Goal: Task Accomplishment & Management: Use online tool/utility

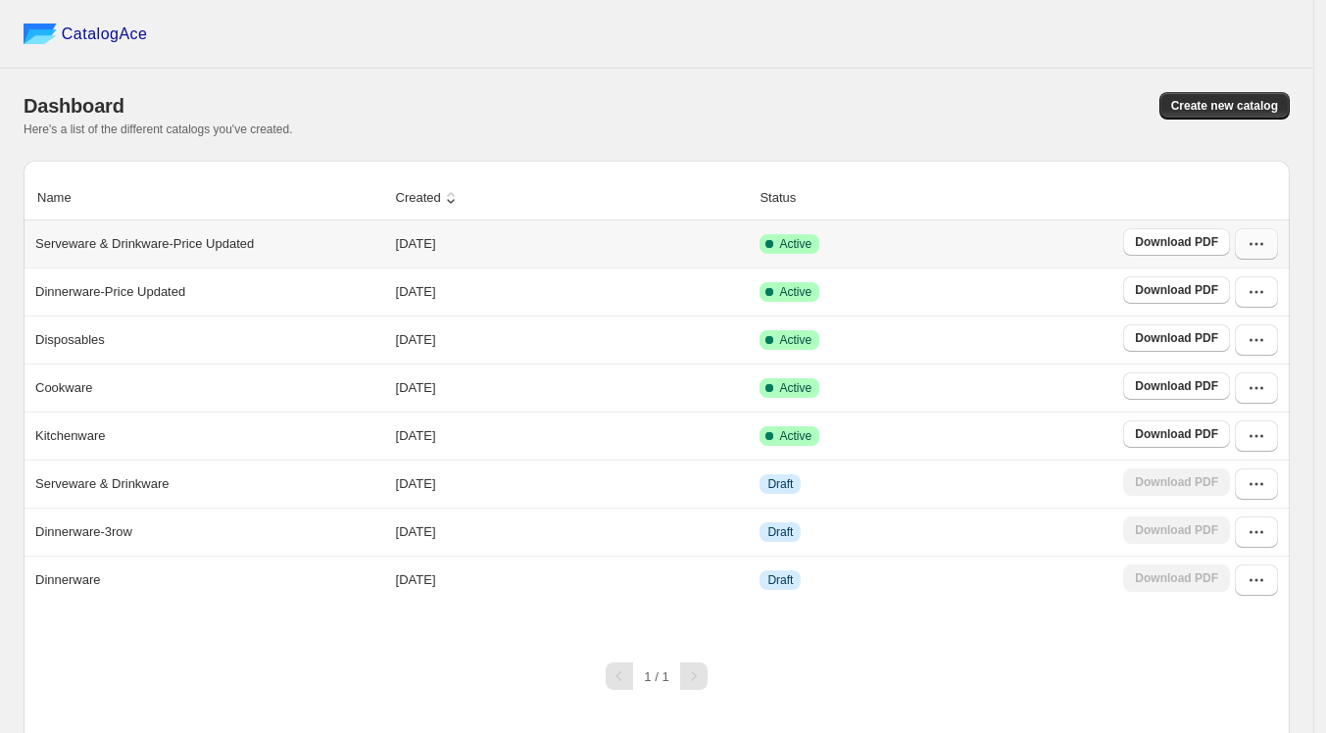
click at [1266, 243] on icon "button" at bounding box center [1257, 244] width 20 height 20
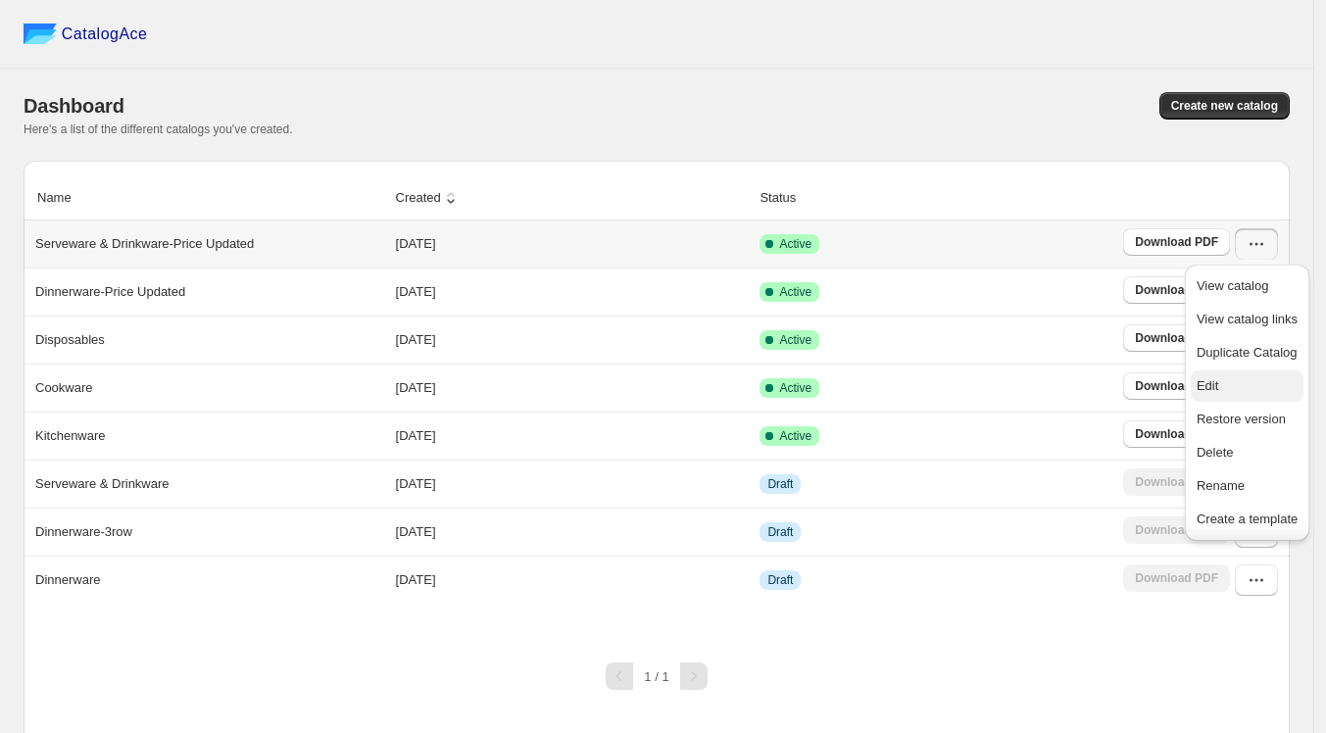
click at [1215, 393] on span "Edit" at bounding box center [1208, 385] width 22 height 15
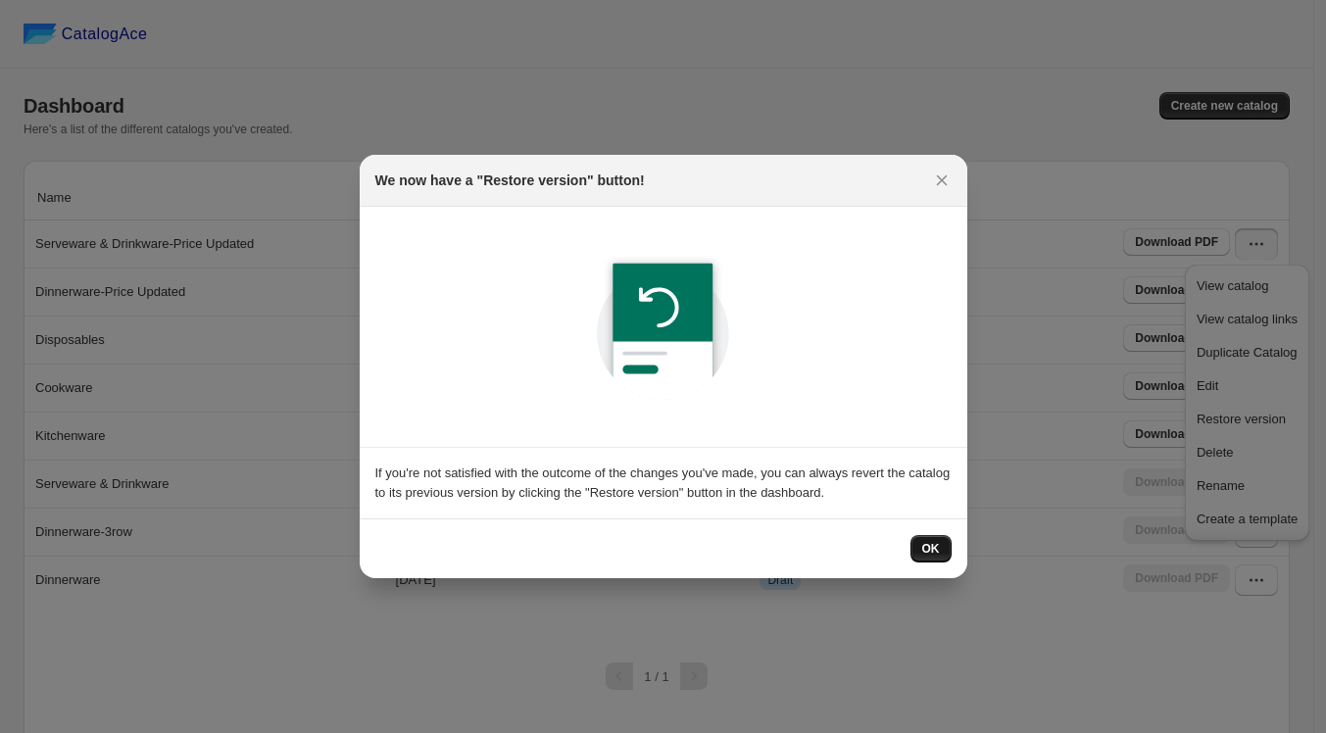
click at [936, 549] on span "OK" at bounding box center [931, 549] width 18 height 16
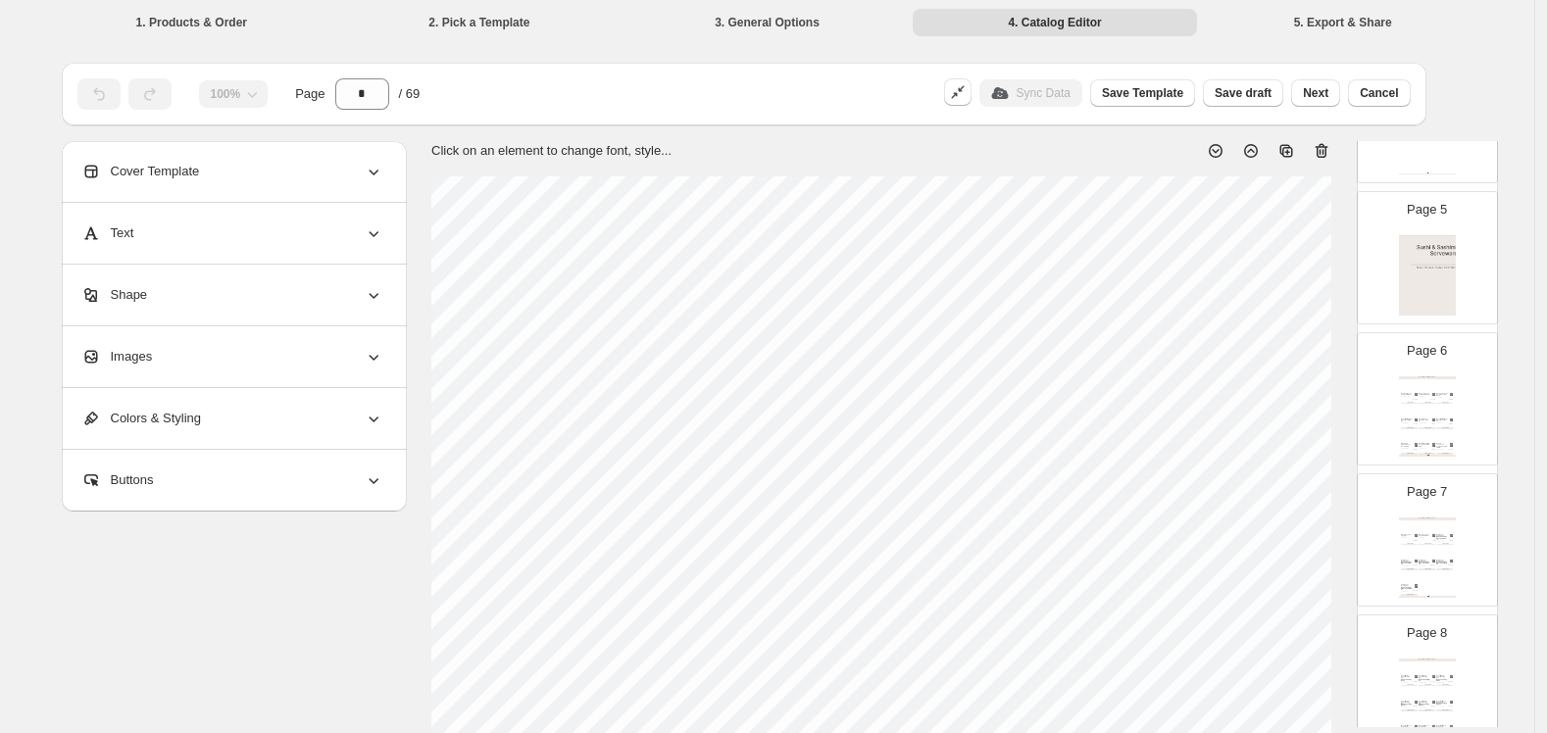
scroll to position [653, 0]
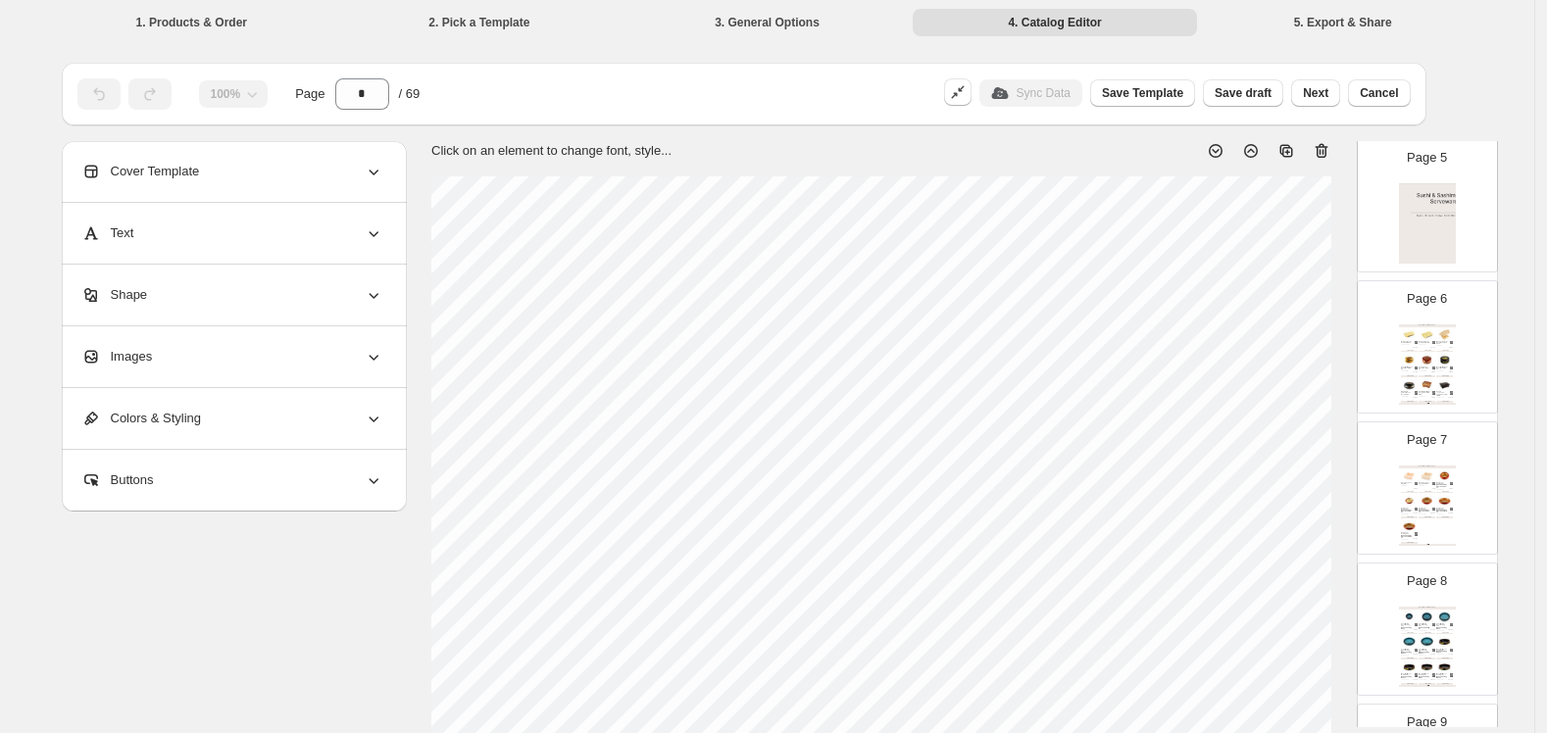
drag, startPoint x: 1484, startPoint y: 60, endPoint x: 1461, endPoint y: 138, distance: 81.9
click at [1336, 60] on div "**********" at bounding box center [767, 732] width 1459 height 1378
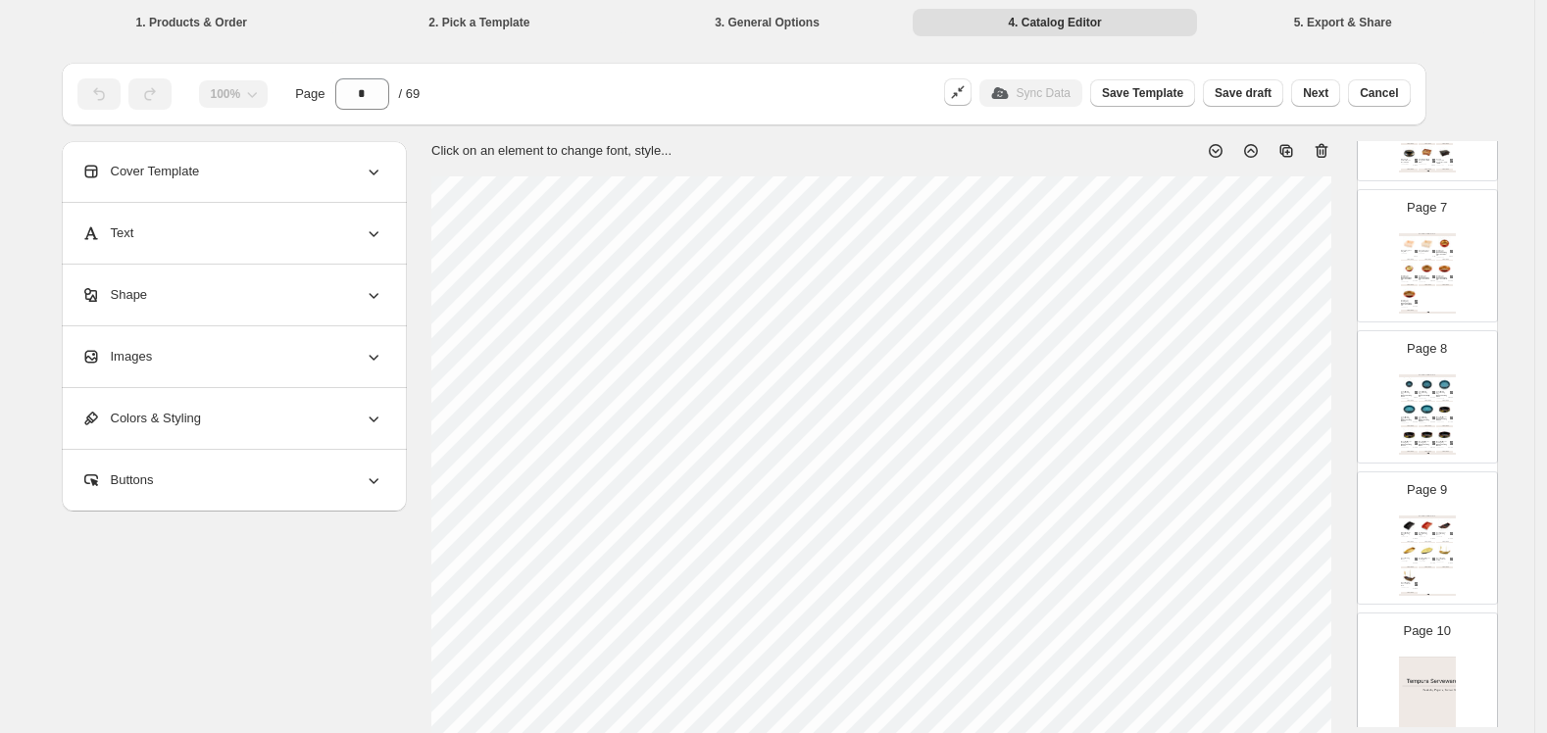
scroll to position [980, 0]
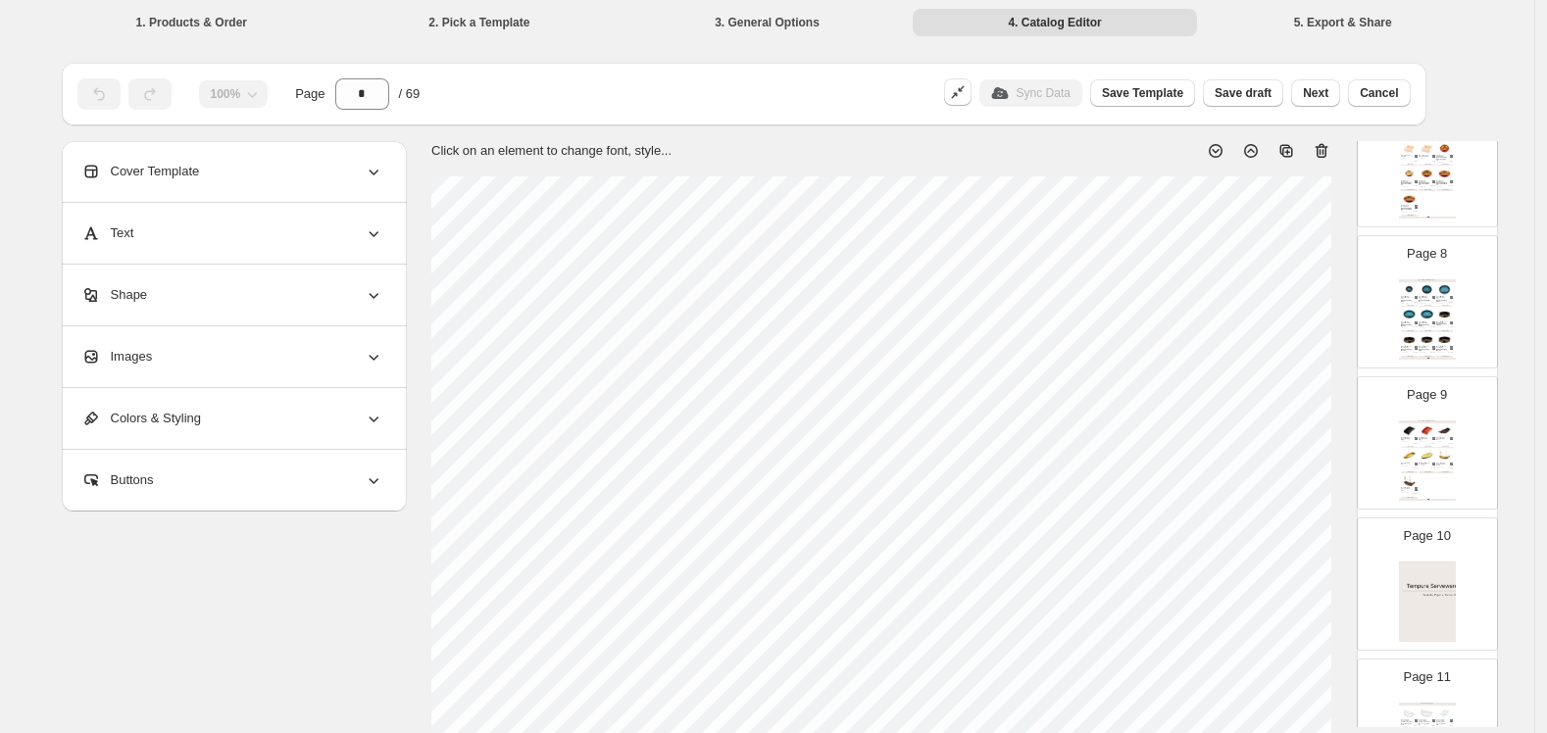
click at [1336, 296] on div "Cobalt Marble Sushi Serving Tray ([PERSON_NAME]) 10" dia" at bounding box center [1424, 299] width 12 height 6
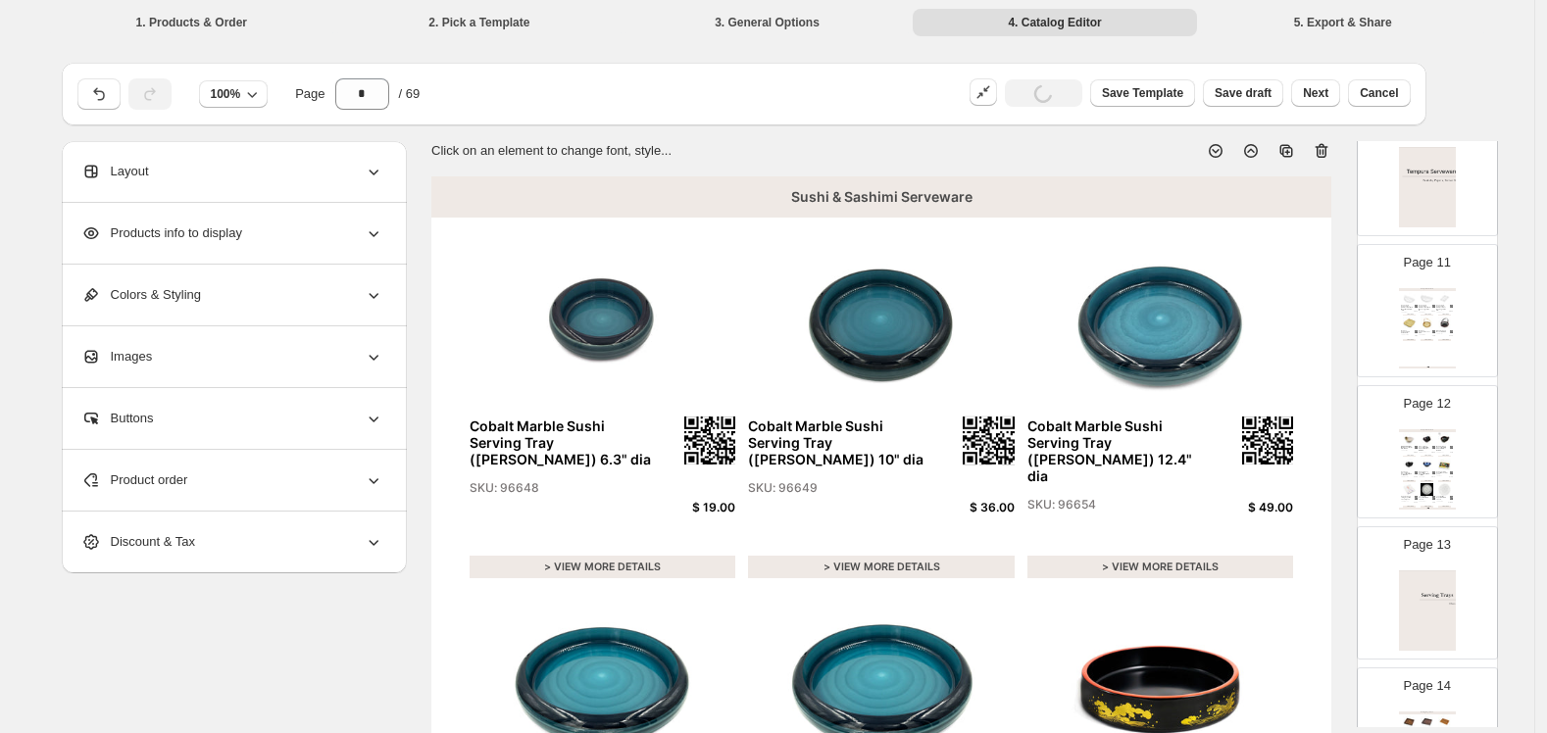
scroll to position [1415, 0]
click at [1336, 320] on div "Tempura Serveware Tonkatsu & Tempura Net Stainless Steel Half Moon Medium 6.8" …" at bounding box center [1427, 308] width 57 height 80
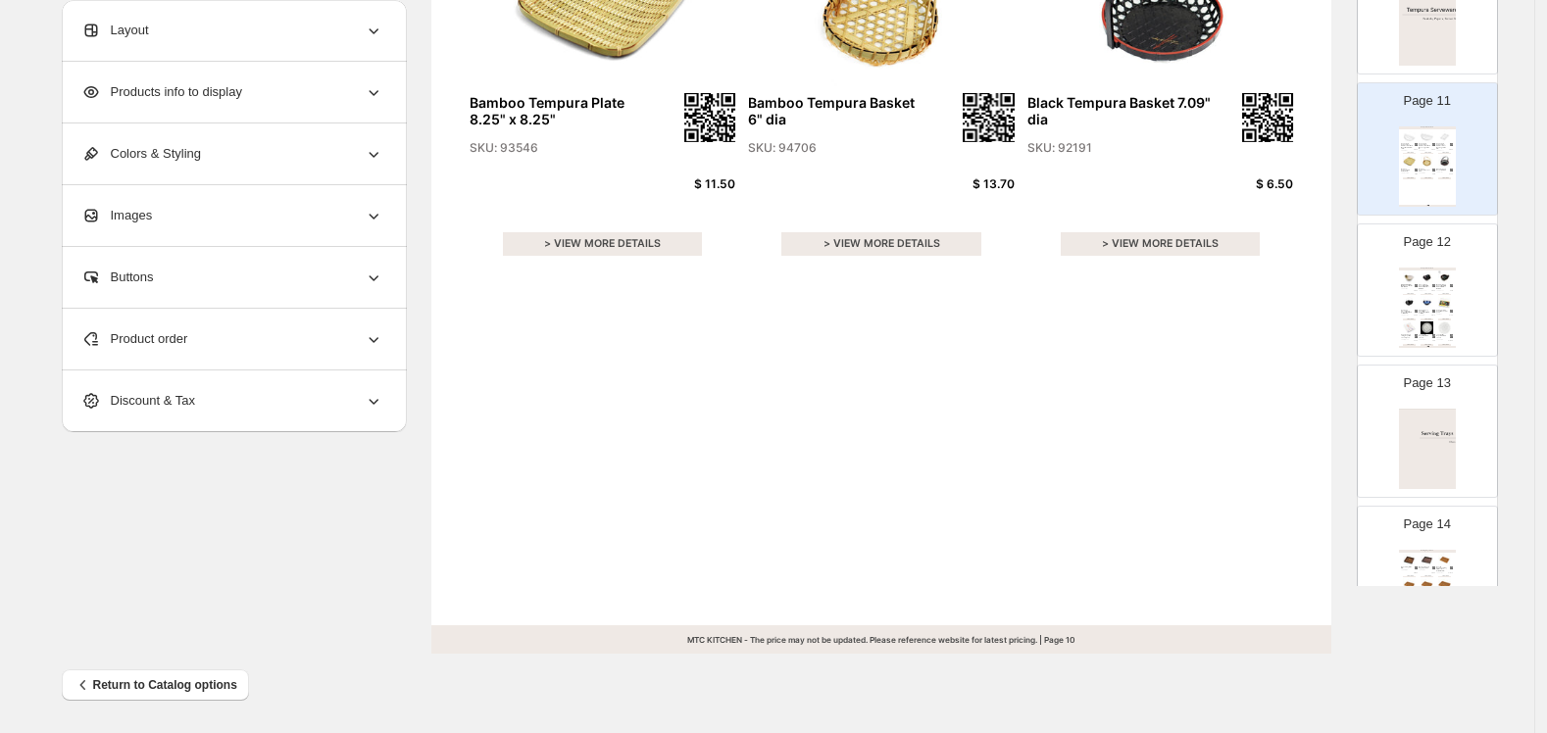
click at [1336, 315] on div "$ 4.20" at bounding box center [1432, 315] width 6 height 1
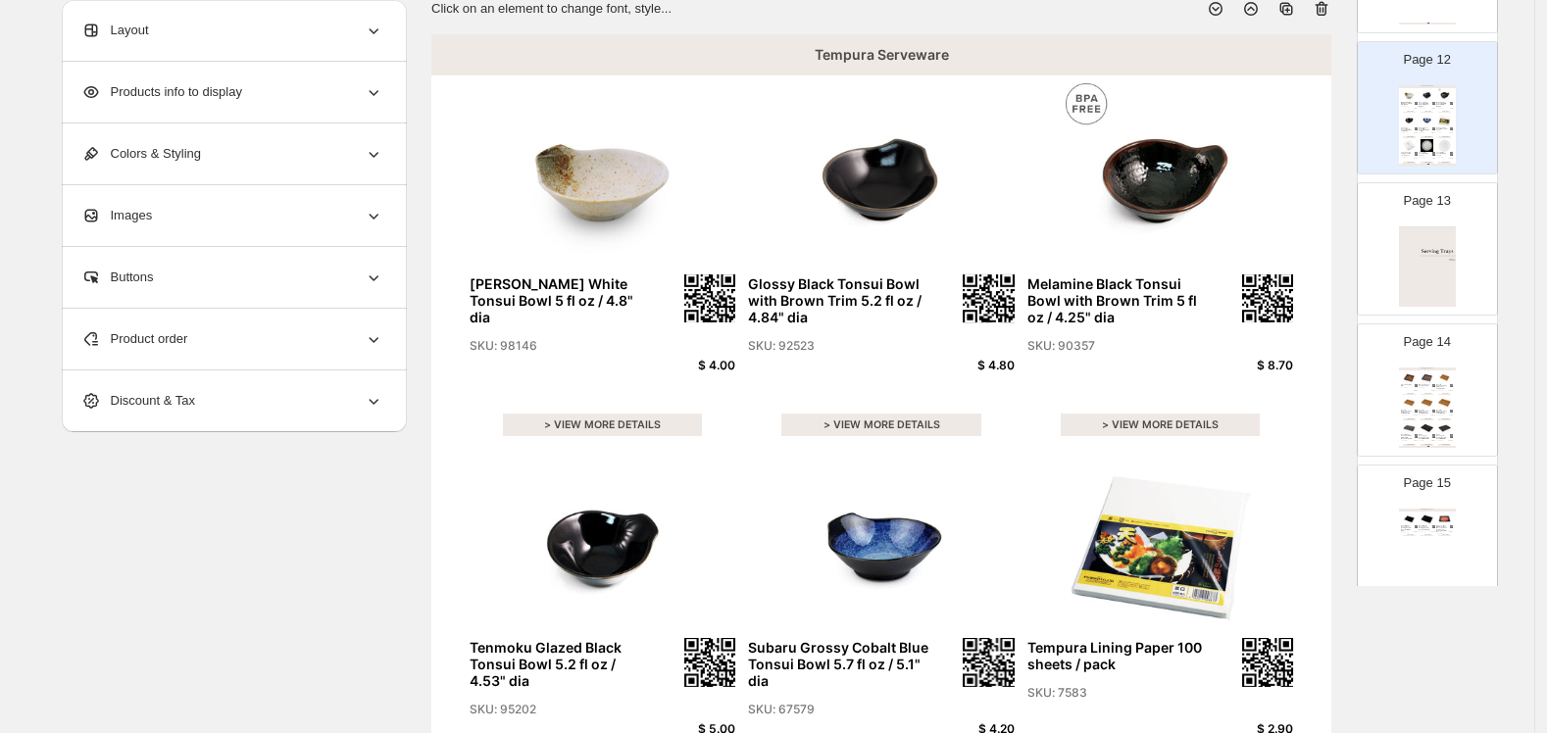
scroll to position [1633, 0]
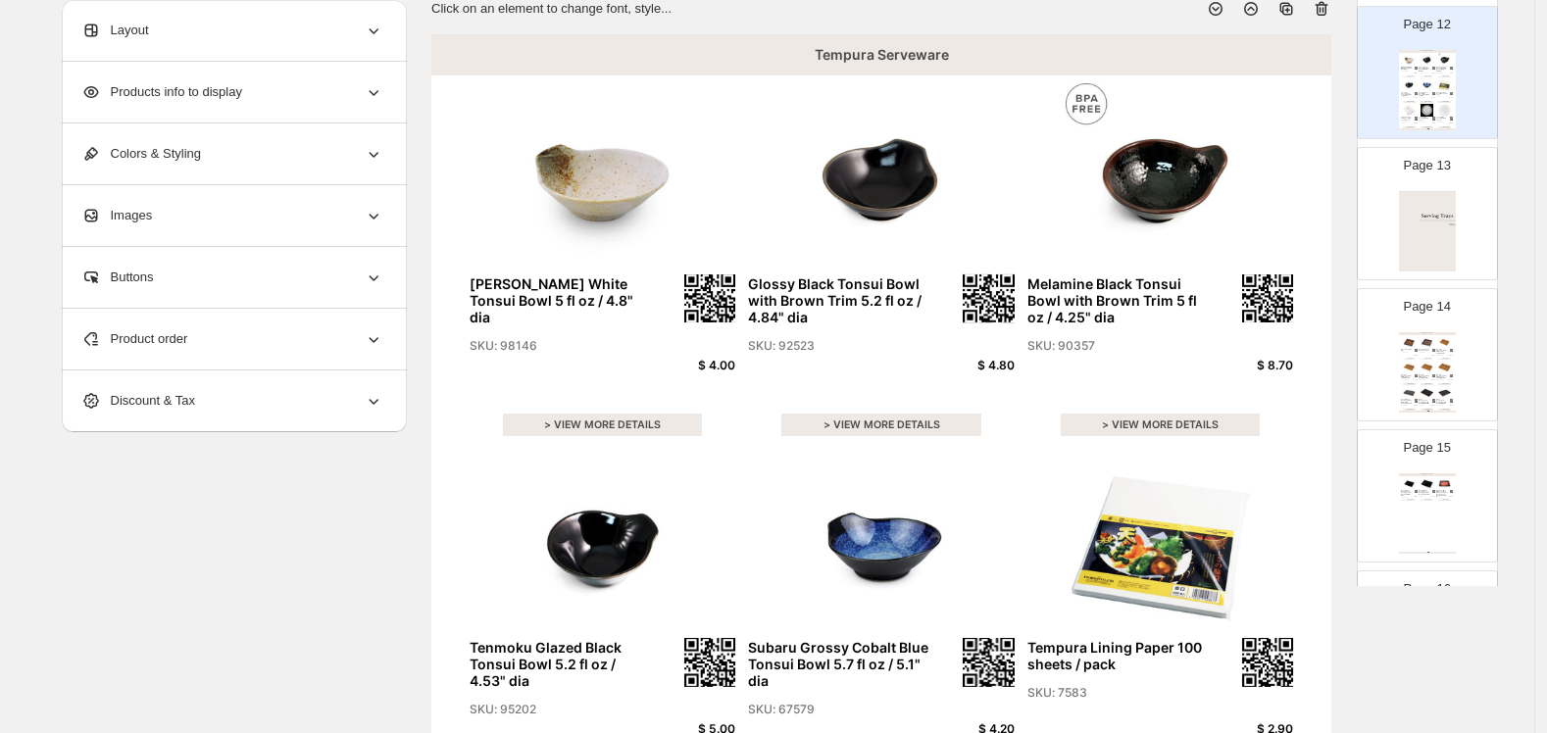
click at [1336, 383] on div "> VIEW MORE DETAILS" at bounding box center [1409, 384] width 13 height 2
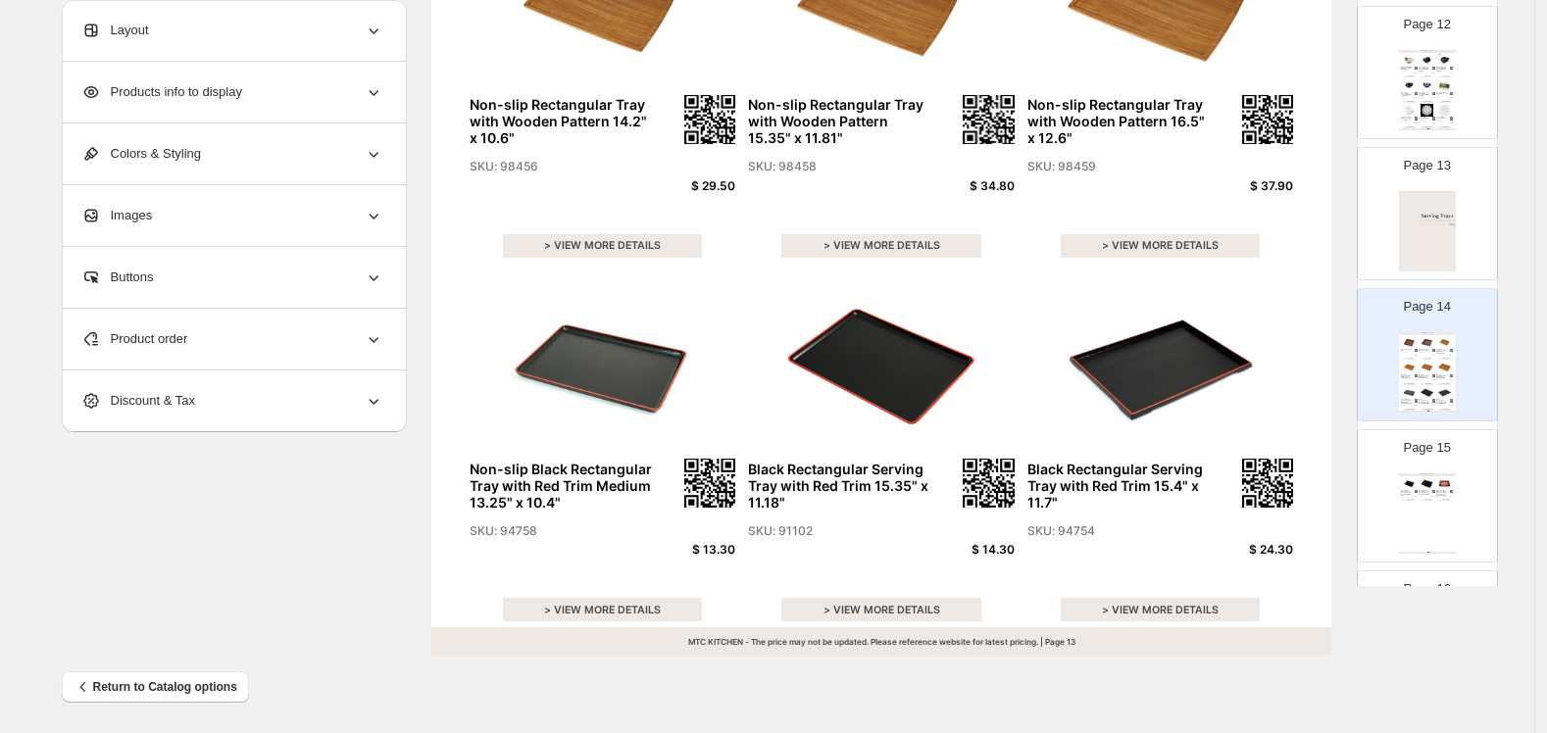
scroll to position [687, 0]
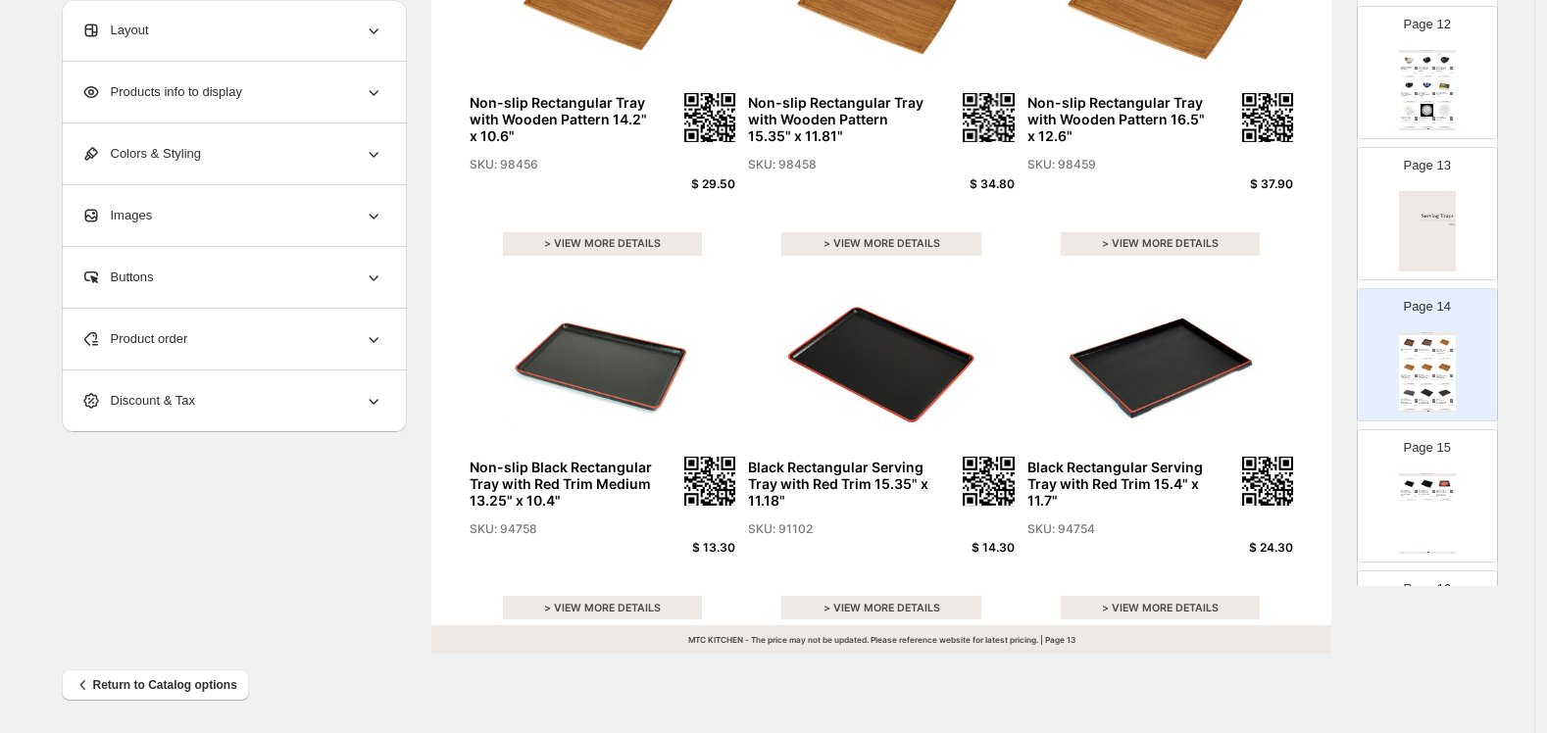
click at [378, 339] on icon at bounding box center [374, 340] width 10 height 6
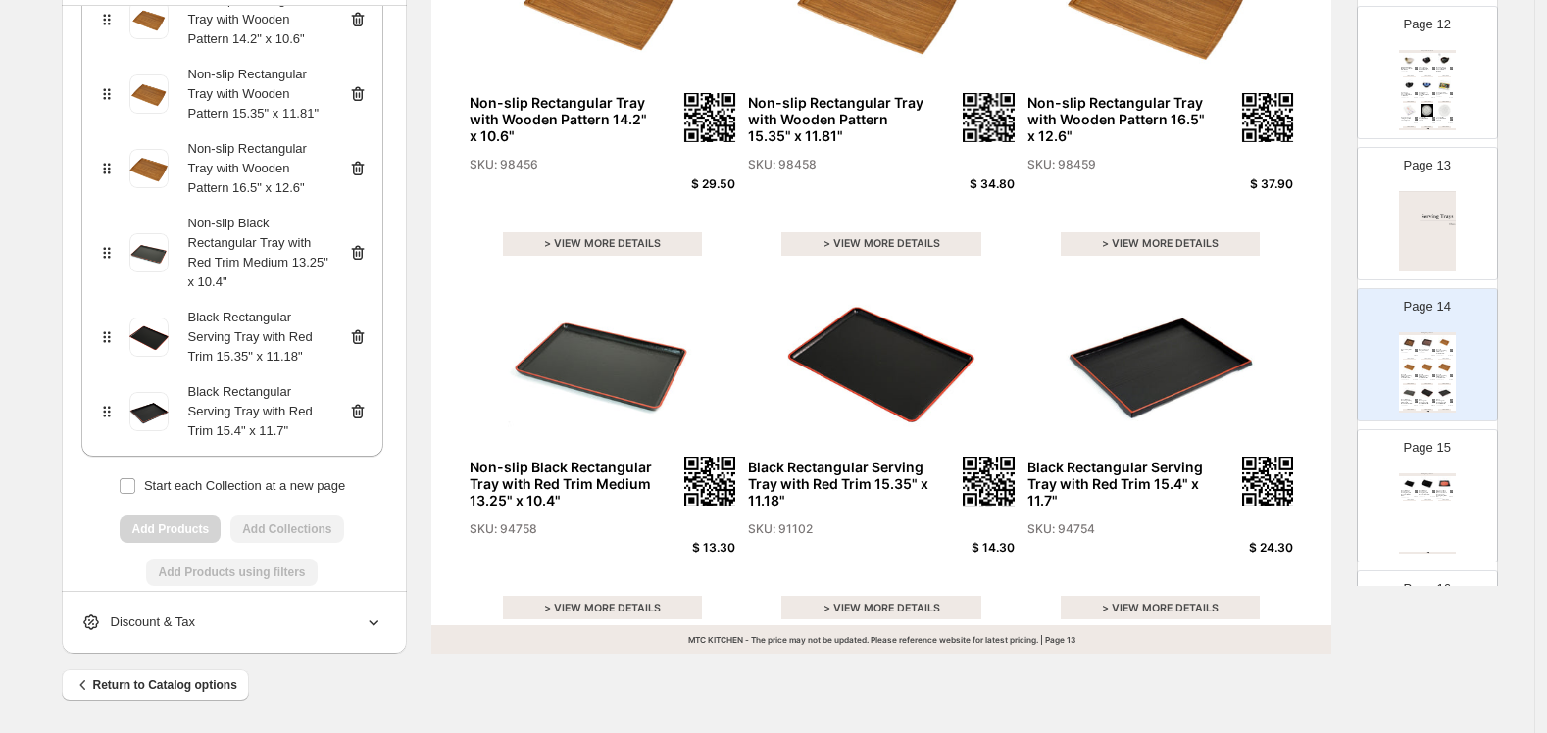
scroll to position [446, 0]
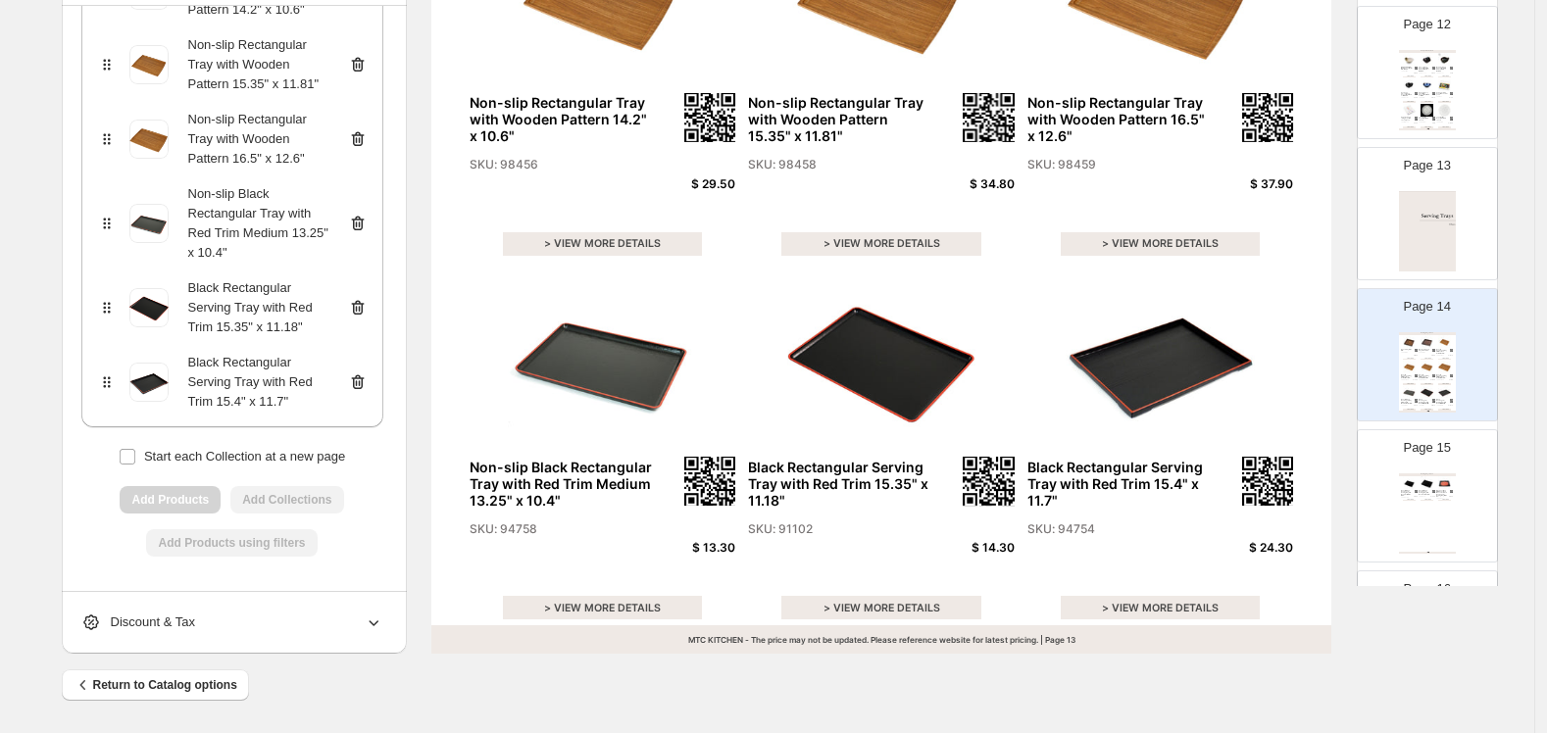
click at [360, 306] on icon at bounding box center [358, 308] width 20 height 20
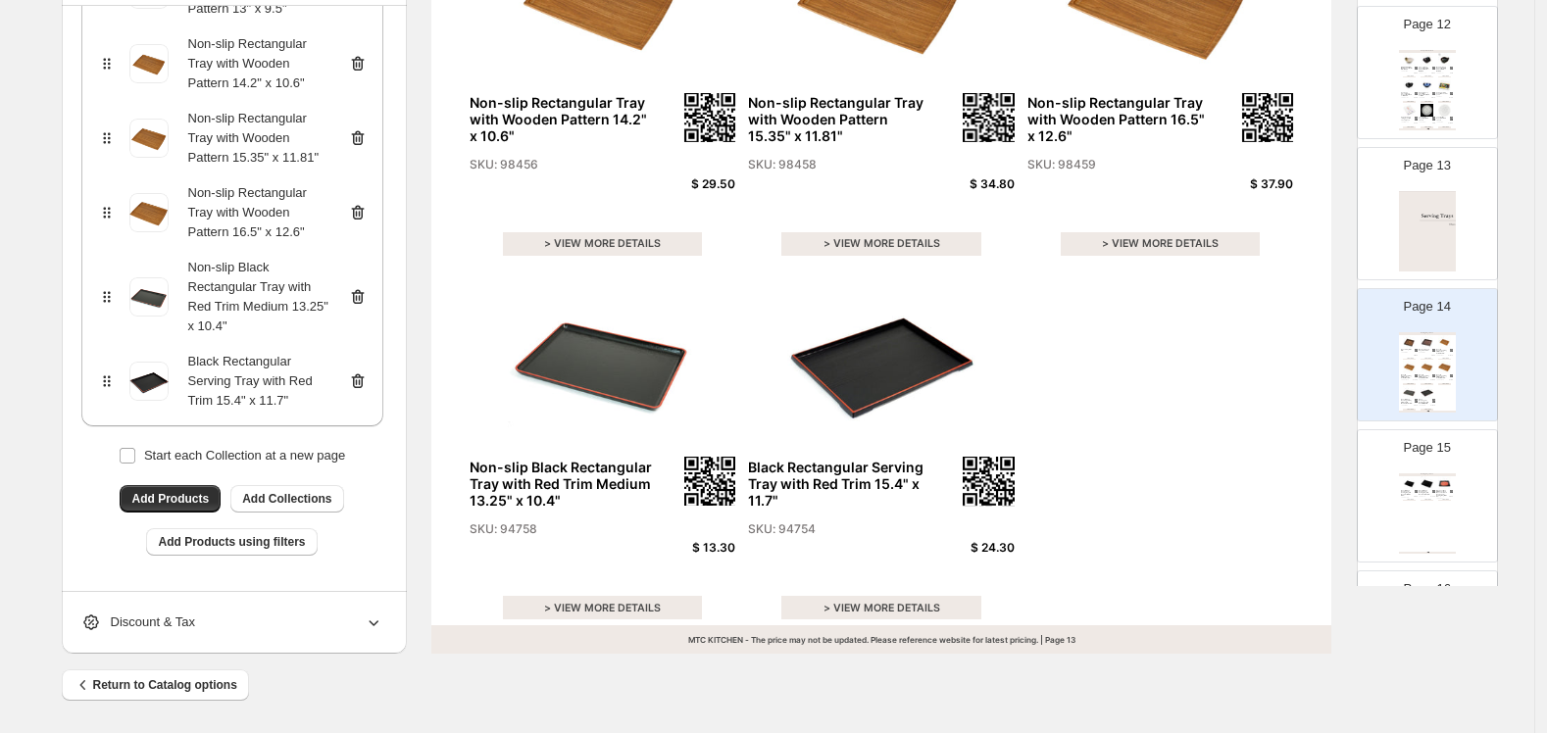
scroll to position [371, 0]
click at [1336, 490] on div "[Clearance] Non-Slip Black x Red Woven Patterned Rectangular Serving Tray 15.5"…" at bounding box center [1442, 493] width 12 height 7
type input "**"
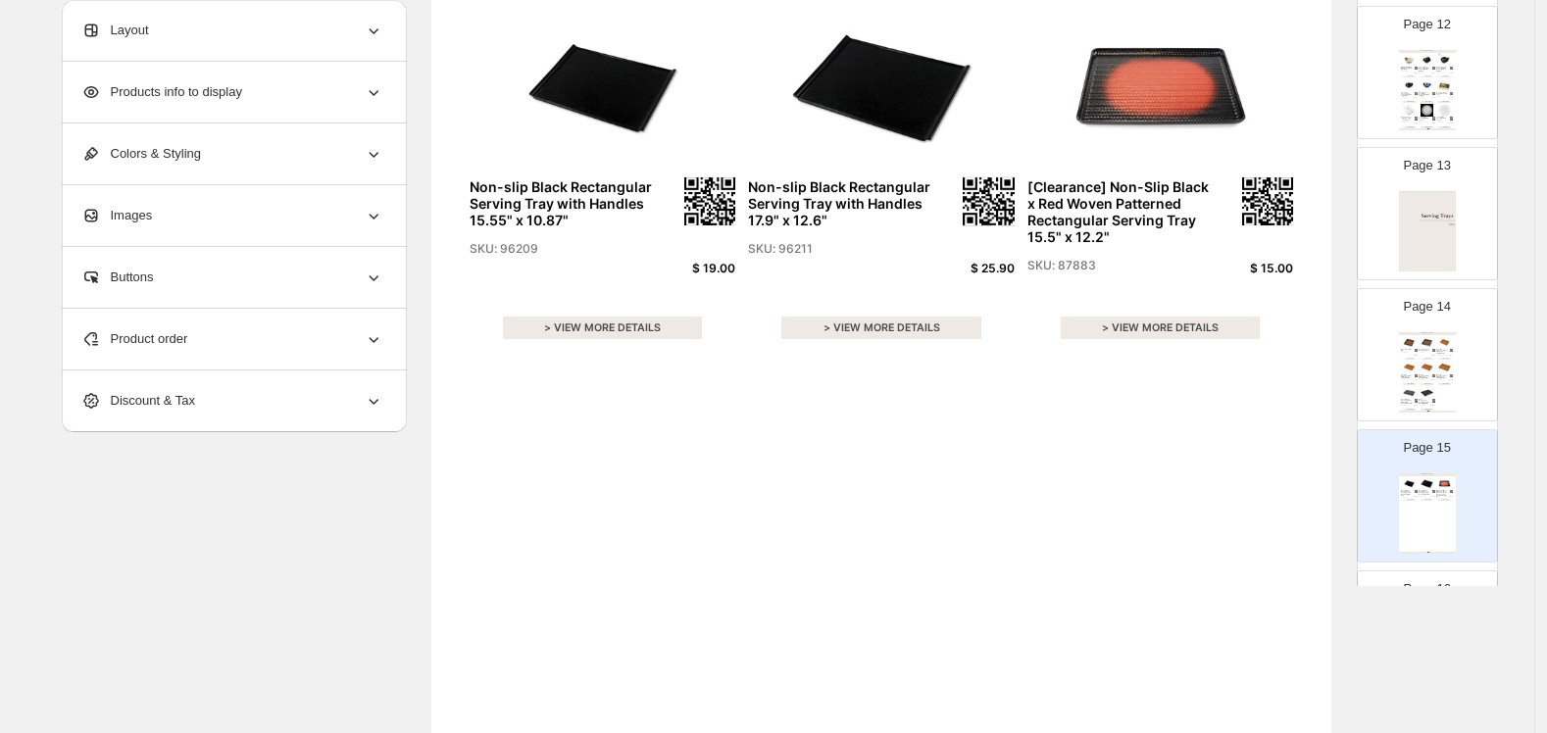
scroll to position [142, 0]
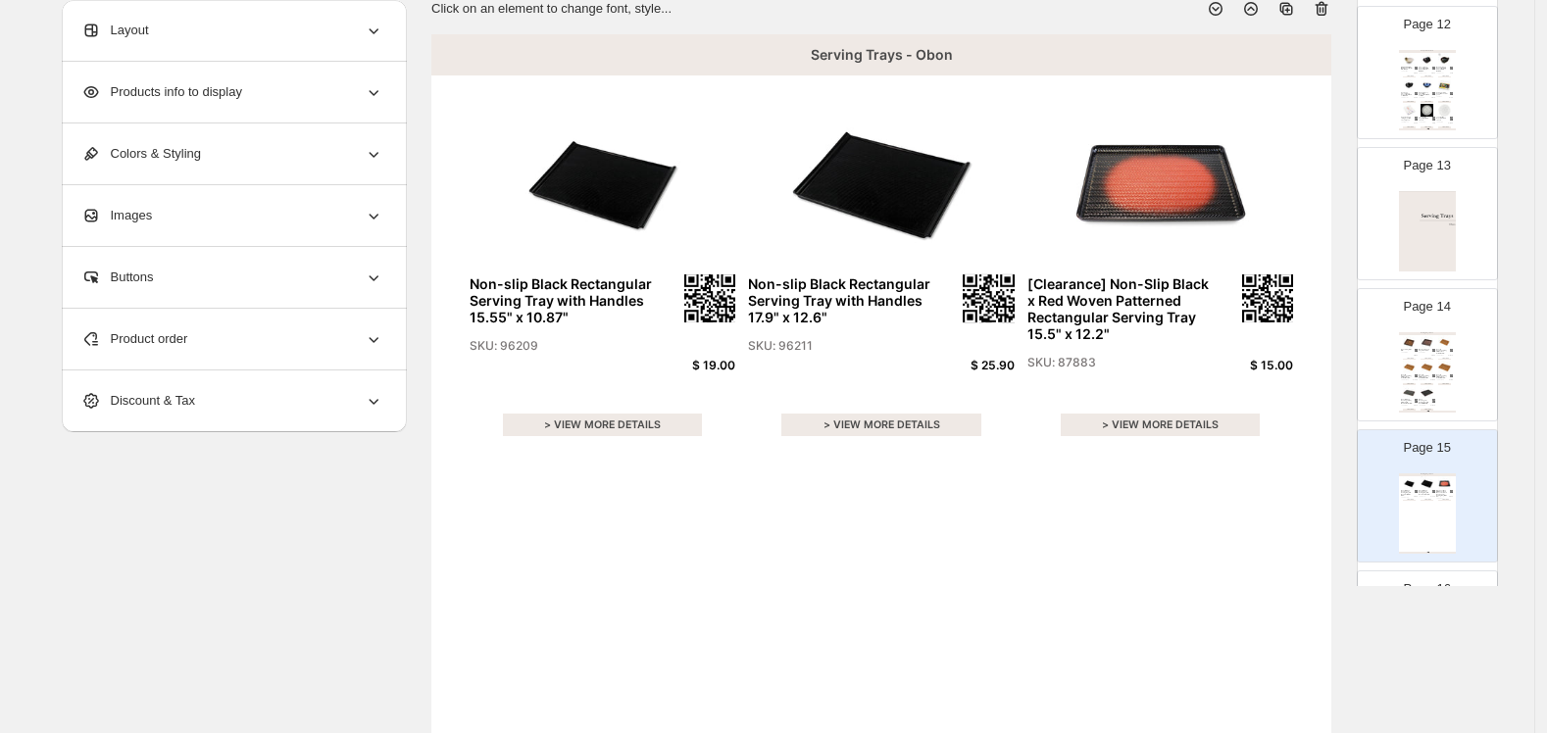
click at [356, 340] on div "Product order" at bounding box center [232, 339] width 302 height 61
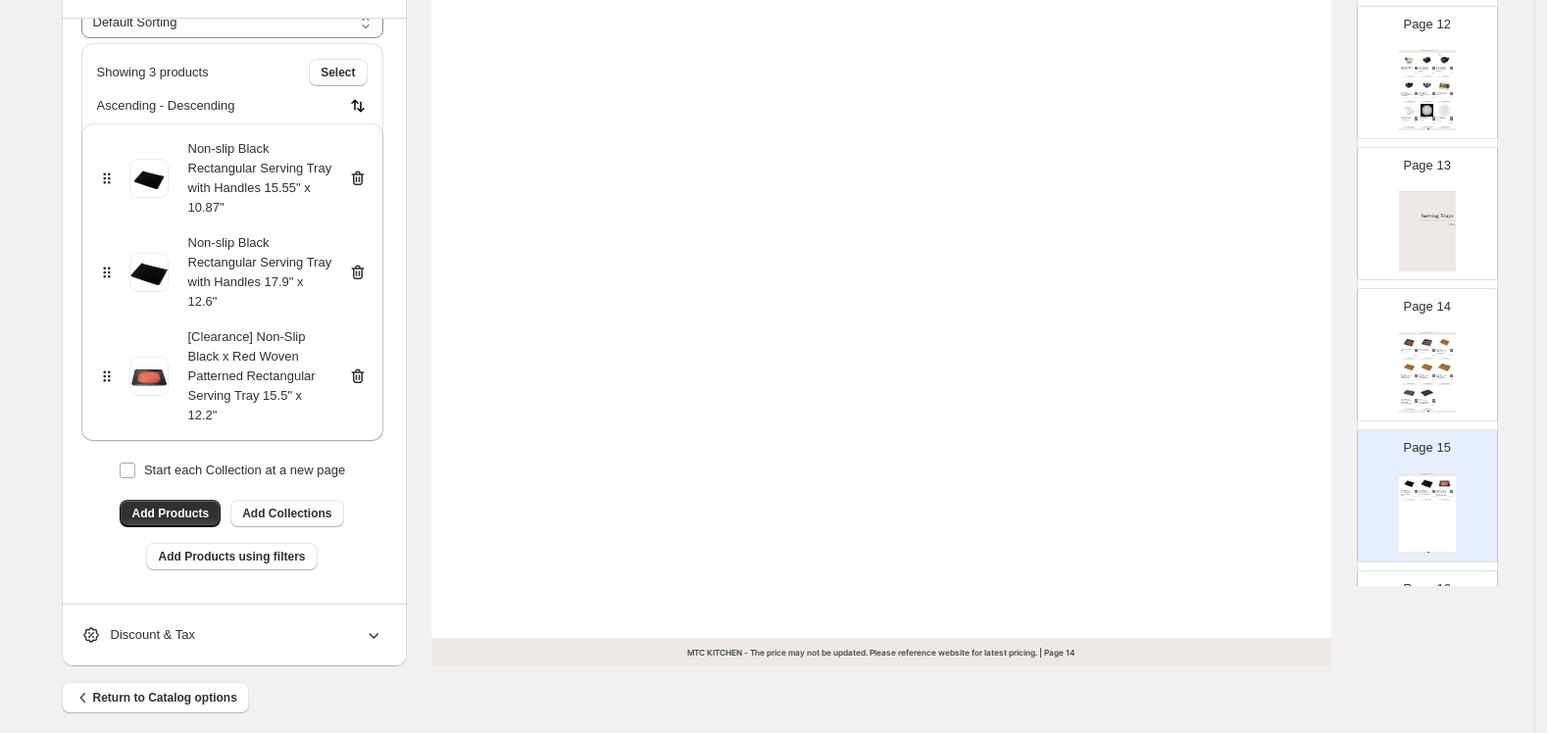
scroll to position [687, 0]
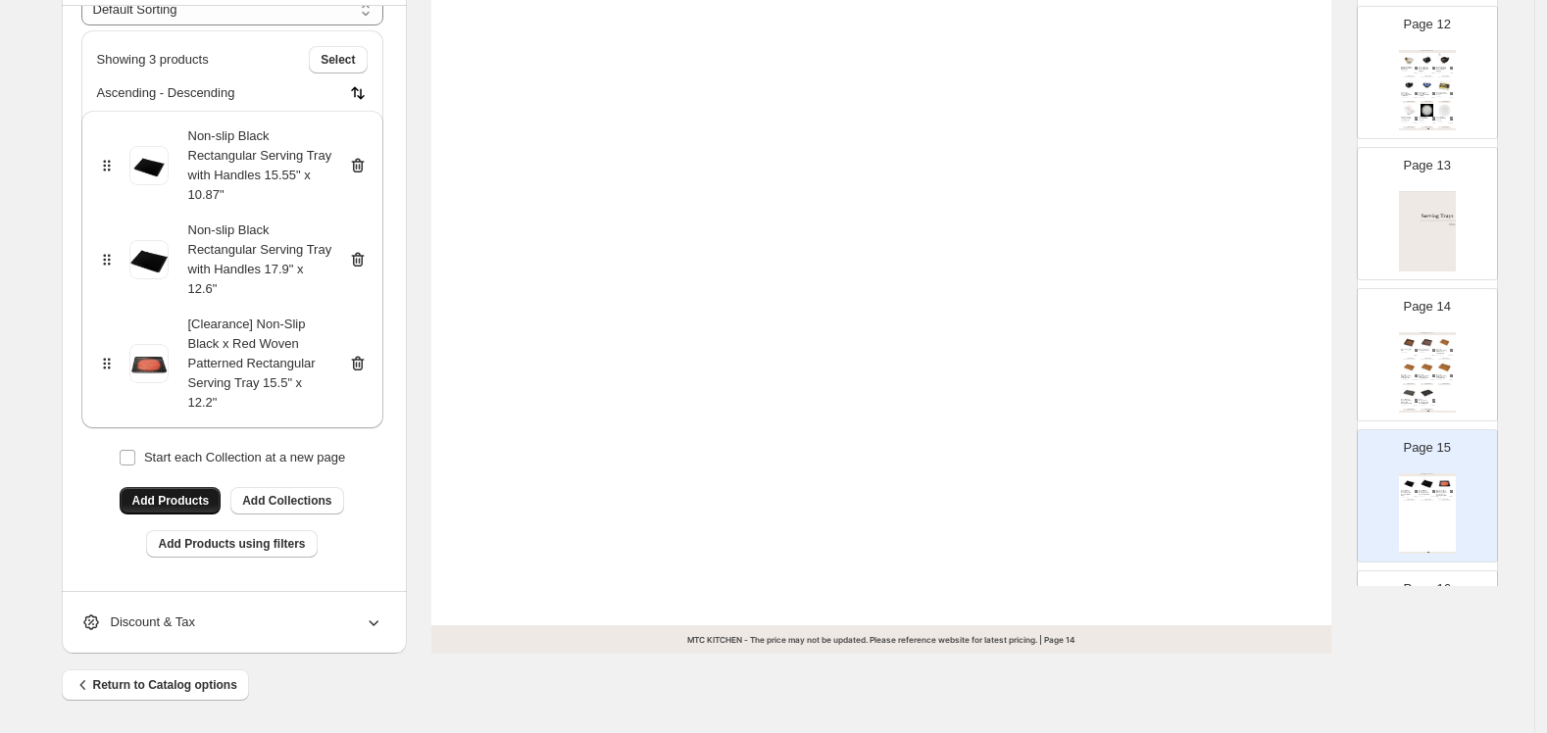
click at [178, 493] on span "Add Products" at bounding box center [169, 501] width 77 height 16
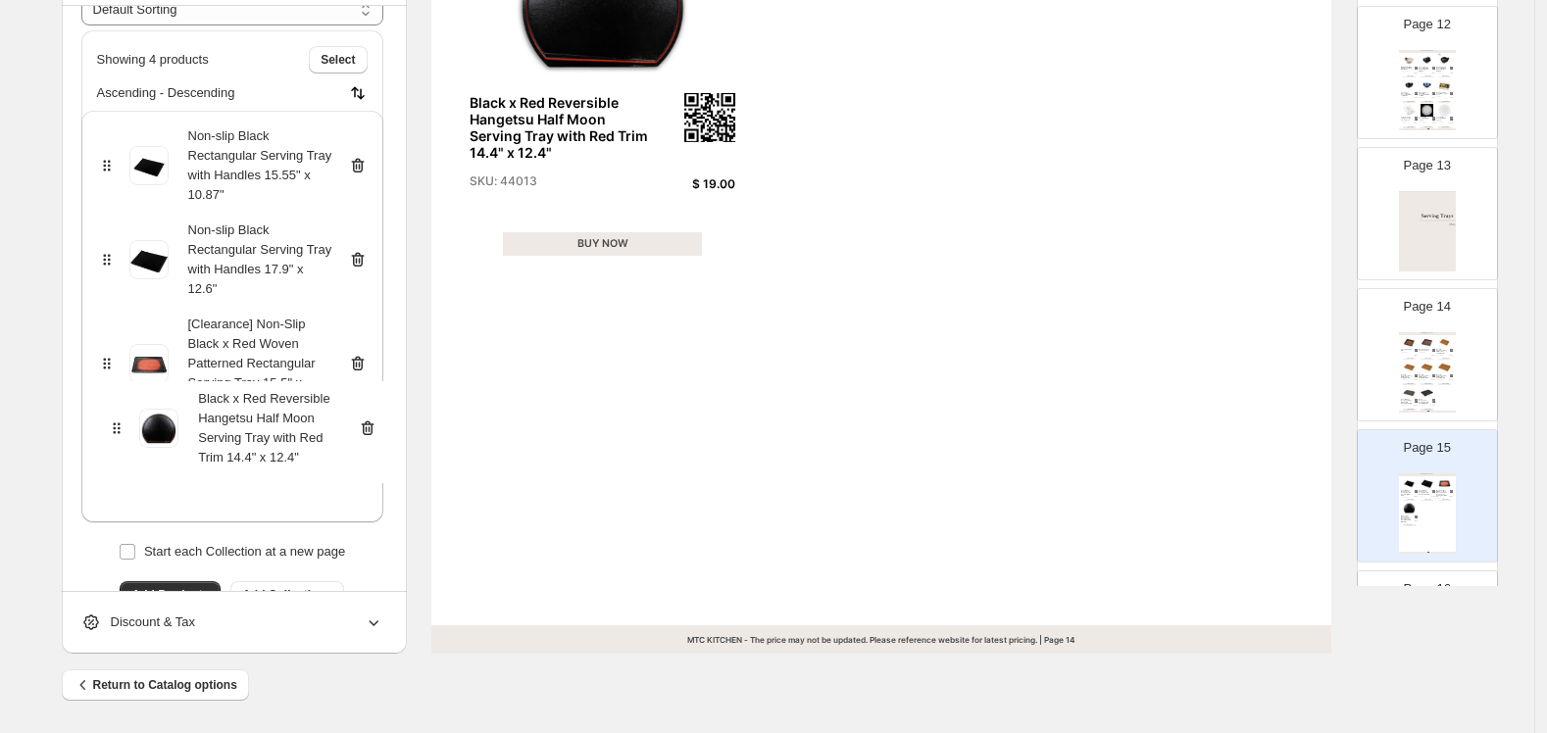
scroll to position [99, 0]
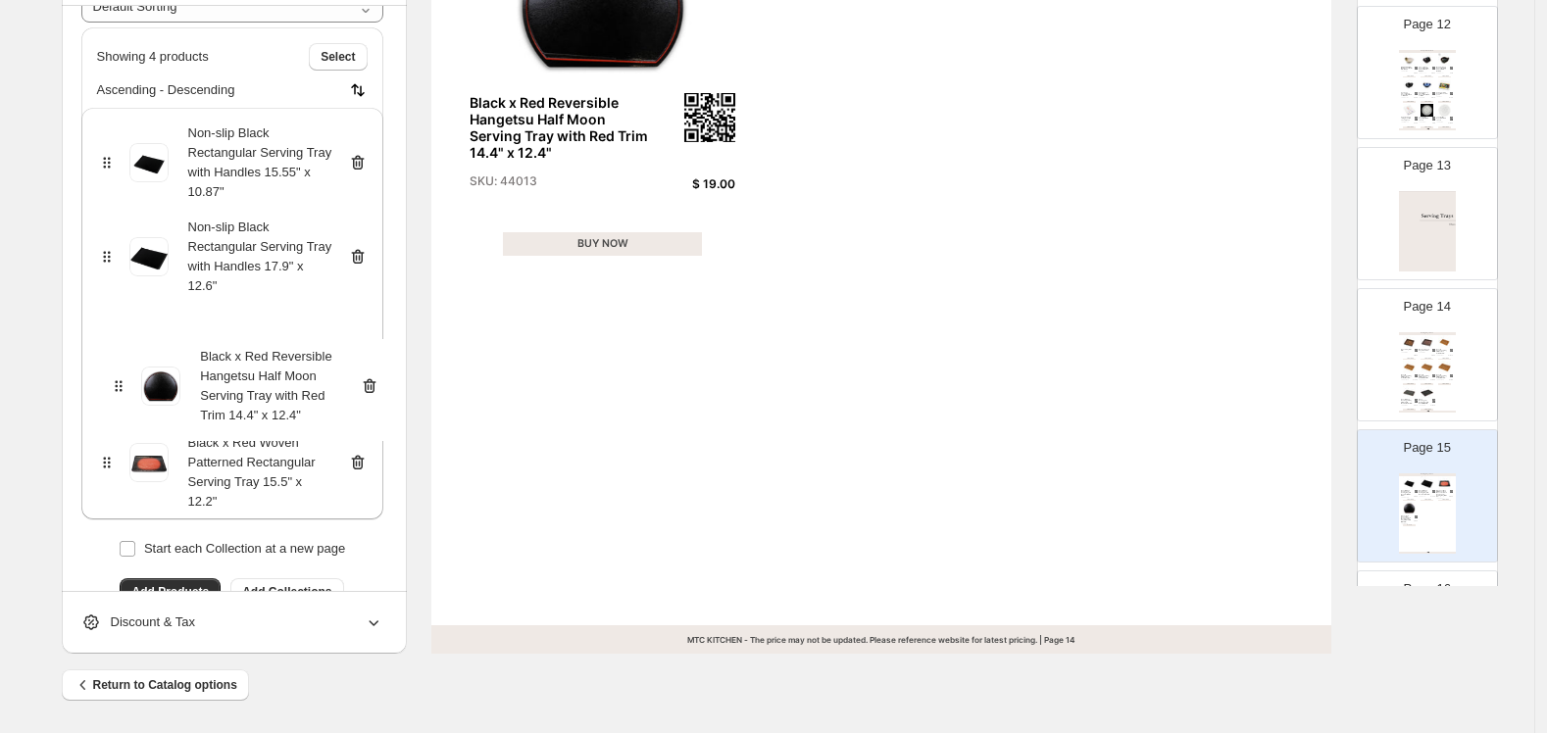
drag, startPoint x: 106, startPoint y: 466, endPoint x: 114, endPoint y: 381, distance: 84.7
click at [114, 381] on div "Non-slip Black Rectangular Serving Tray with Handles 15.55" x 10.87" Non-slip B…" at bounding box center [232, 314] width 302 height 412
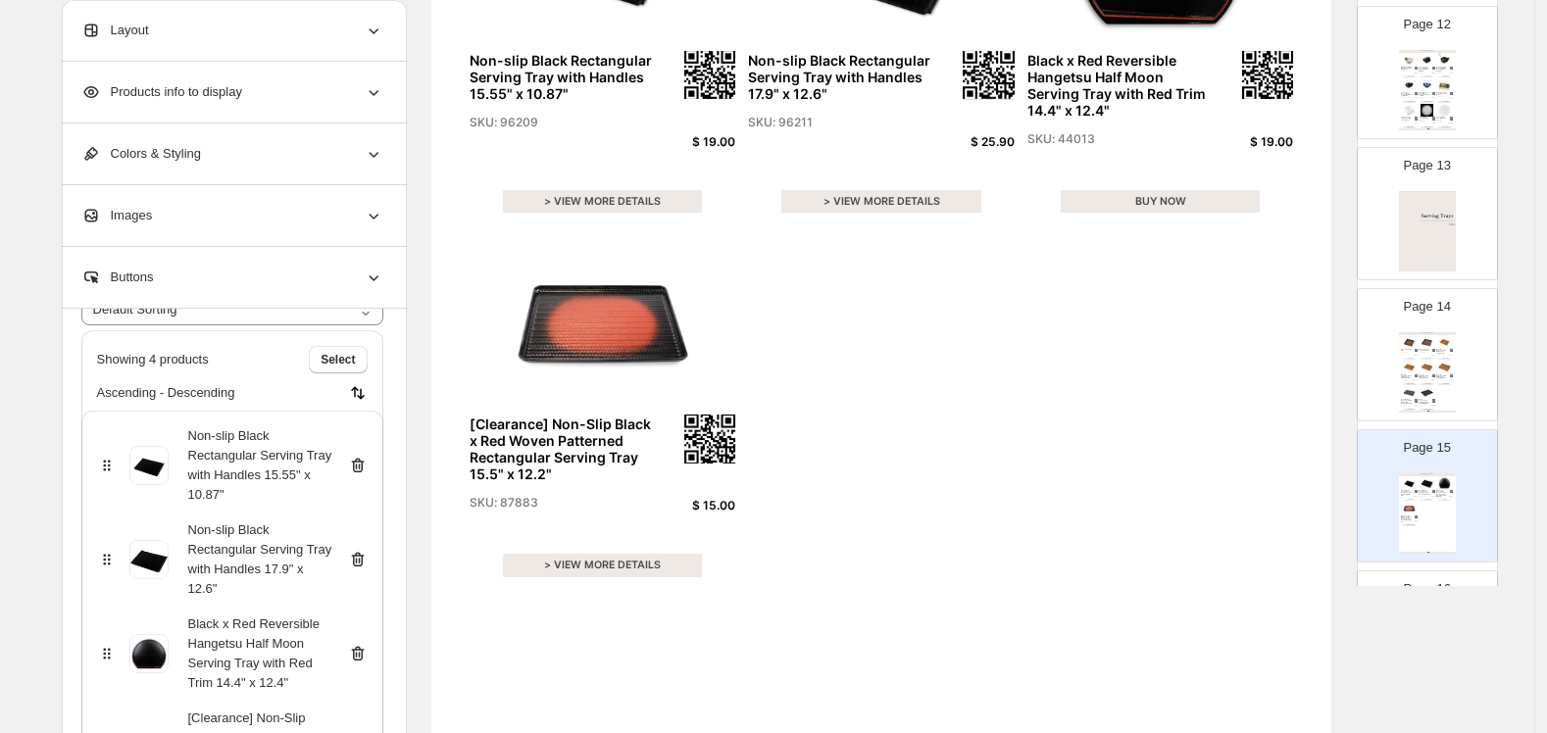
scroll to position [361, 0]
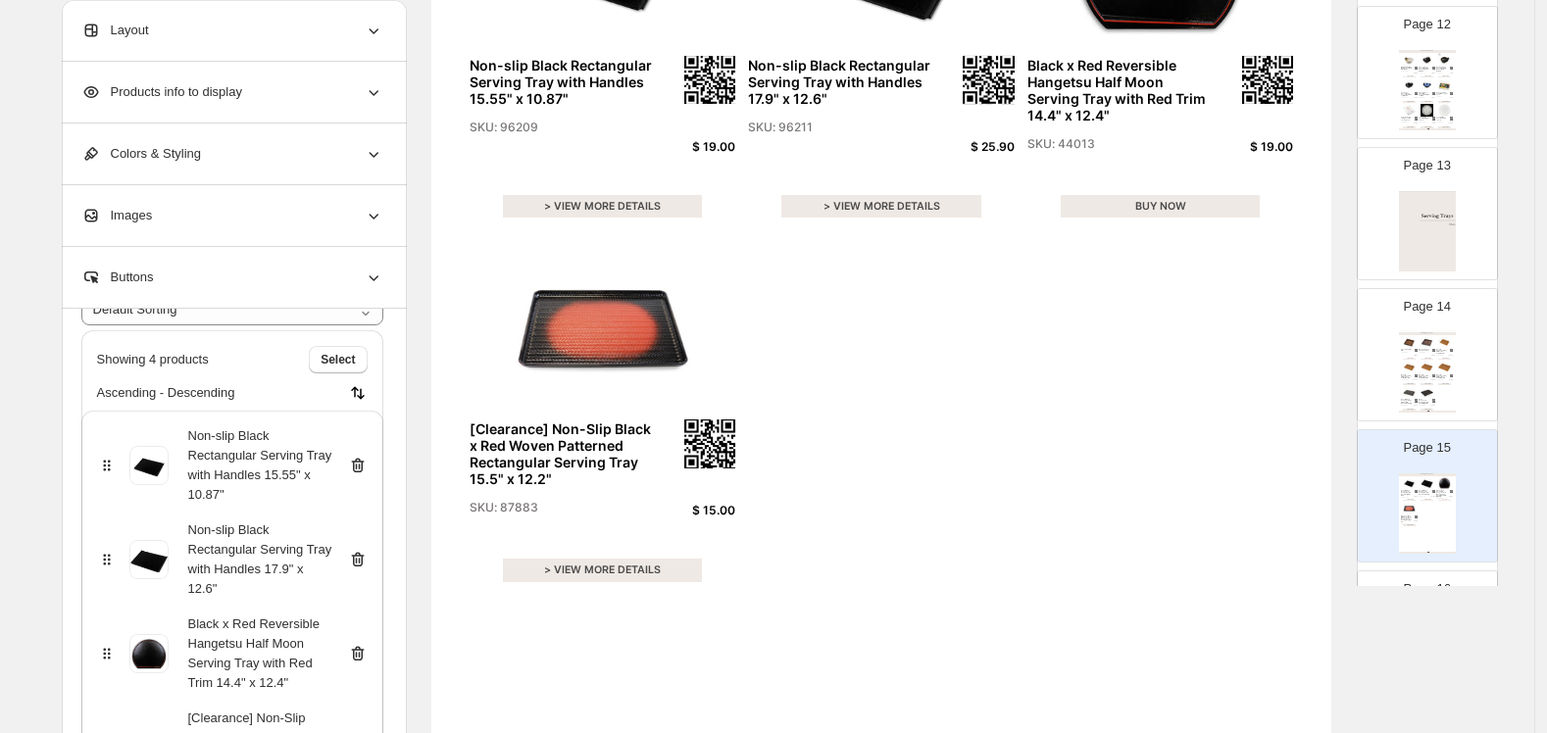
click at [1192, 207] on div "BUY NOW" at bounding box center [1161, 207] width 200 height 24
select select "**********"
select select "******"
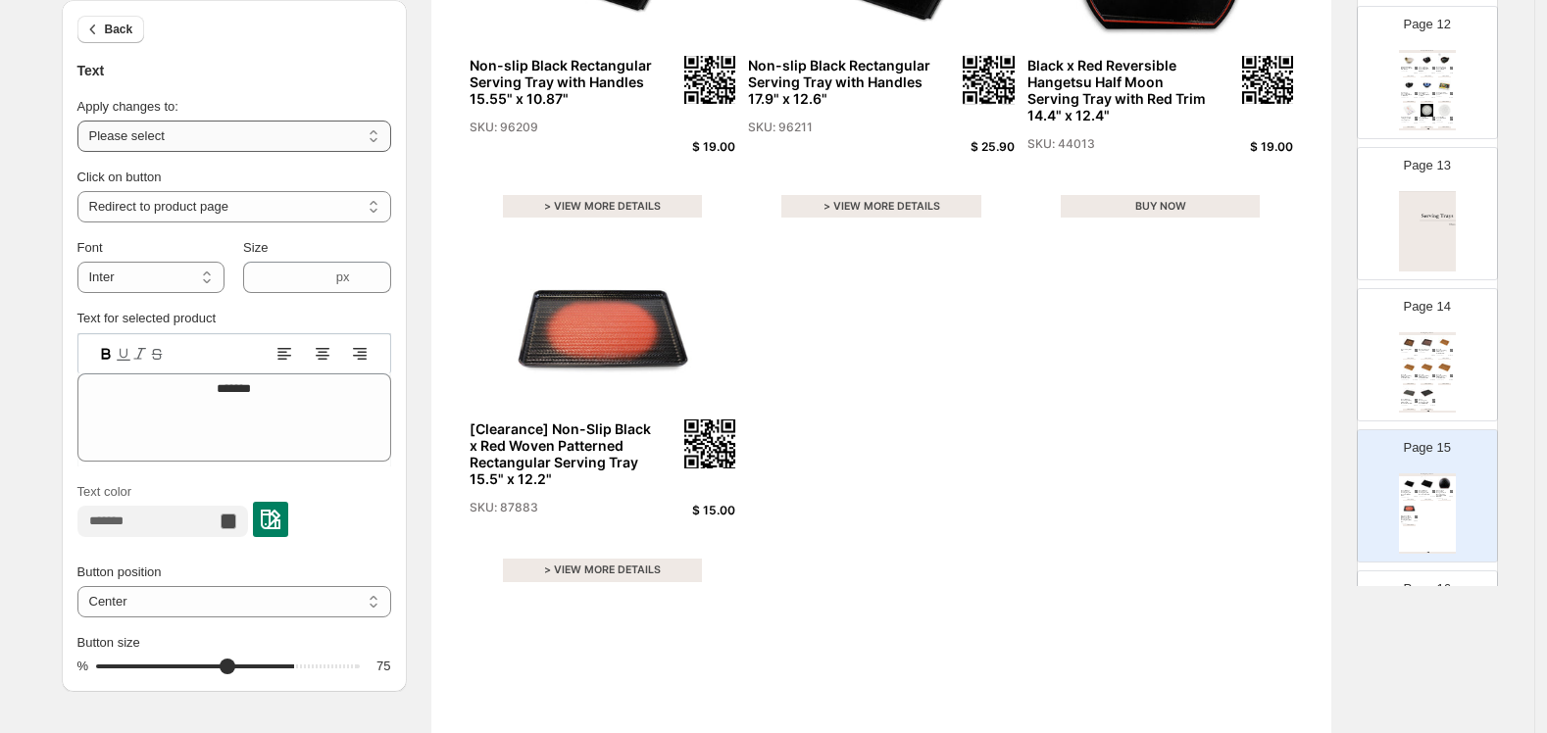
click at [247, 145] on select "**********" at bounding box center [234, 136] width 314 height 31
select select "**********"
click at [82, 121] on select "**********" at bounding box center [234, 136] width 314 height 31
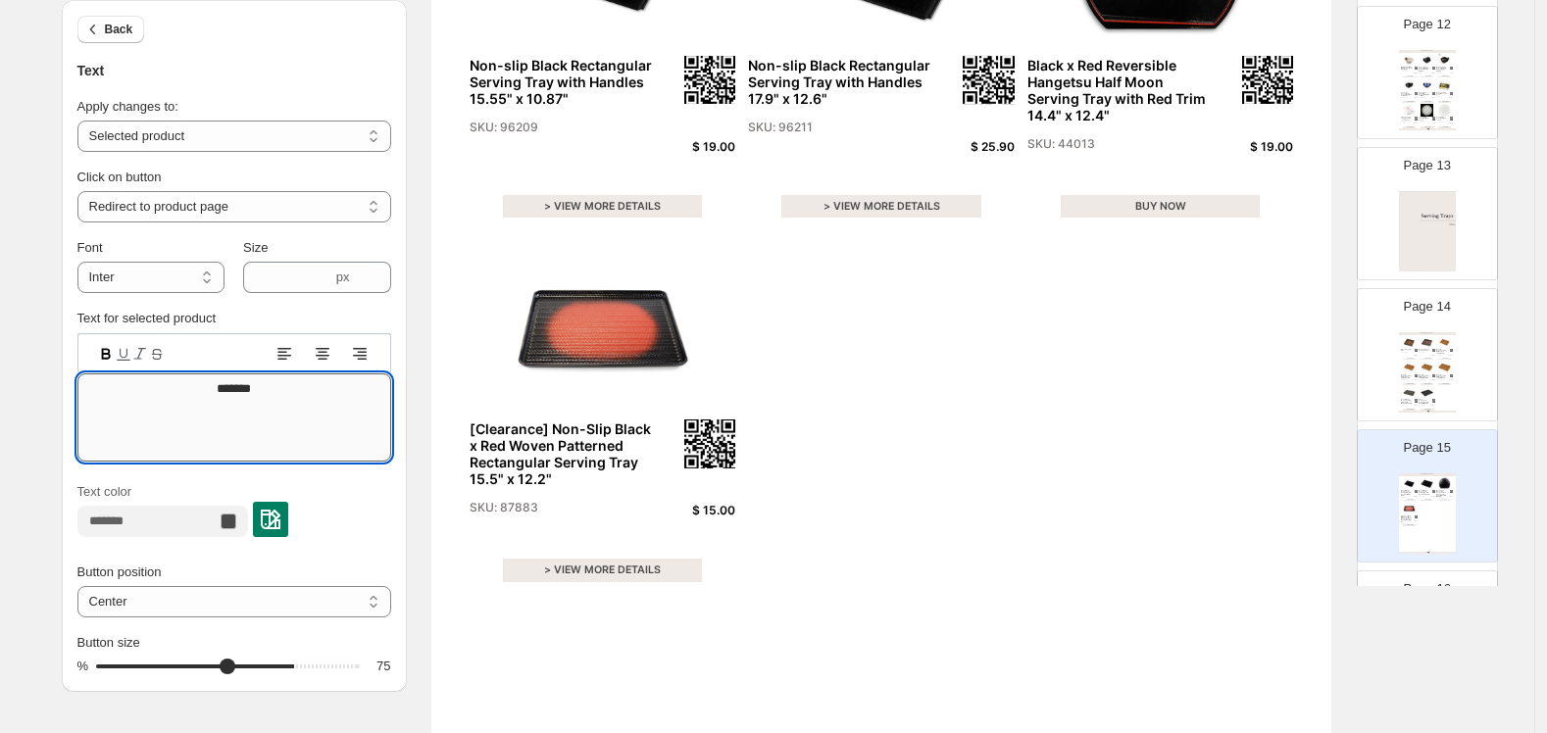
drag, startPoint x: 287, startPoint y: 383, endPoint x: 136, endPoint y: 372, distance: 151.3
click at [1336, 492] on div "Serving Trays - Obon Non-slip Black Rectangular Serving Tray with Handles 15.55…" at bounding box center [1427, 513] width 57 height 80
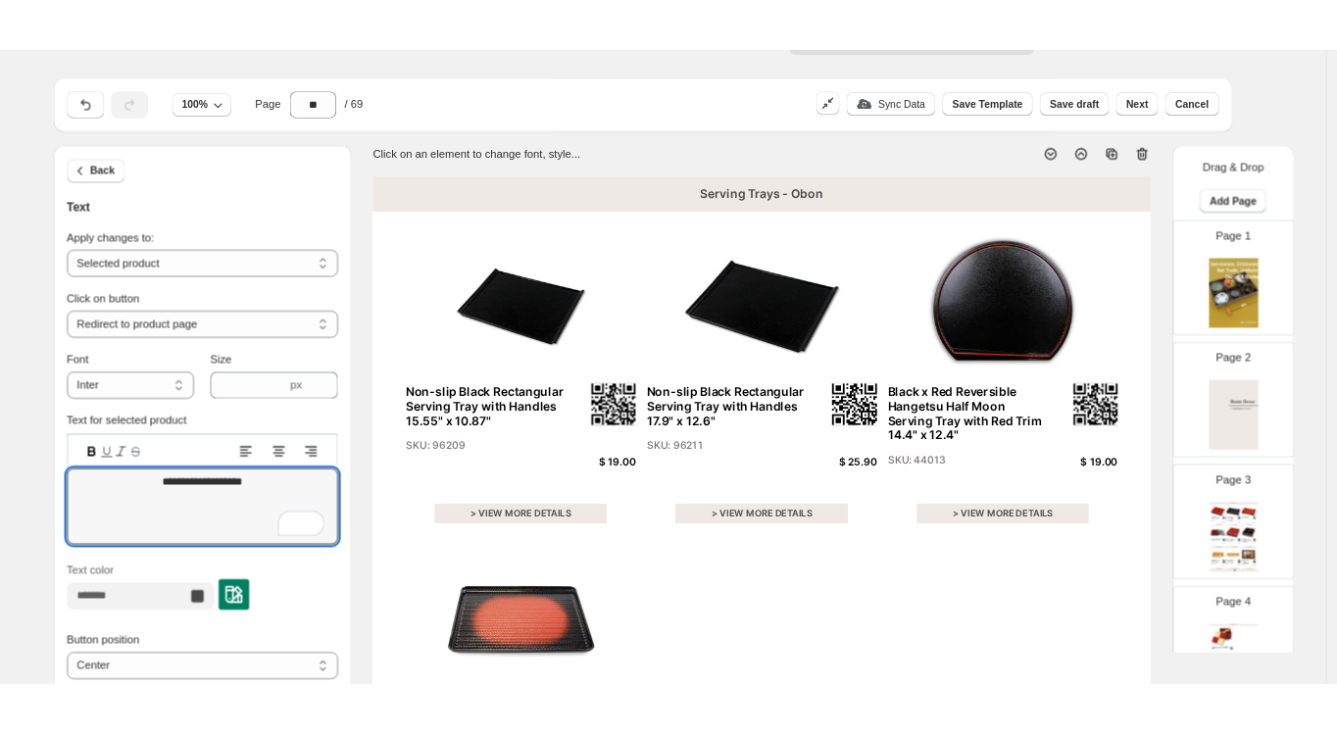
scroll to position [0, 0]
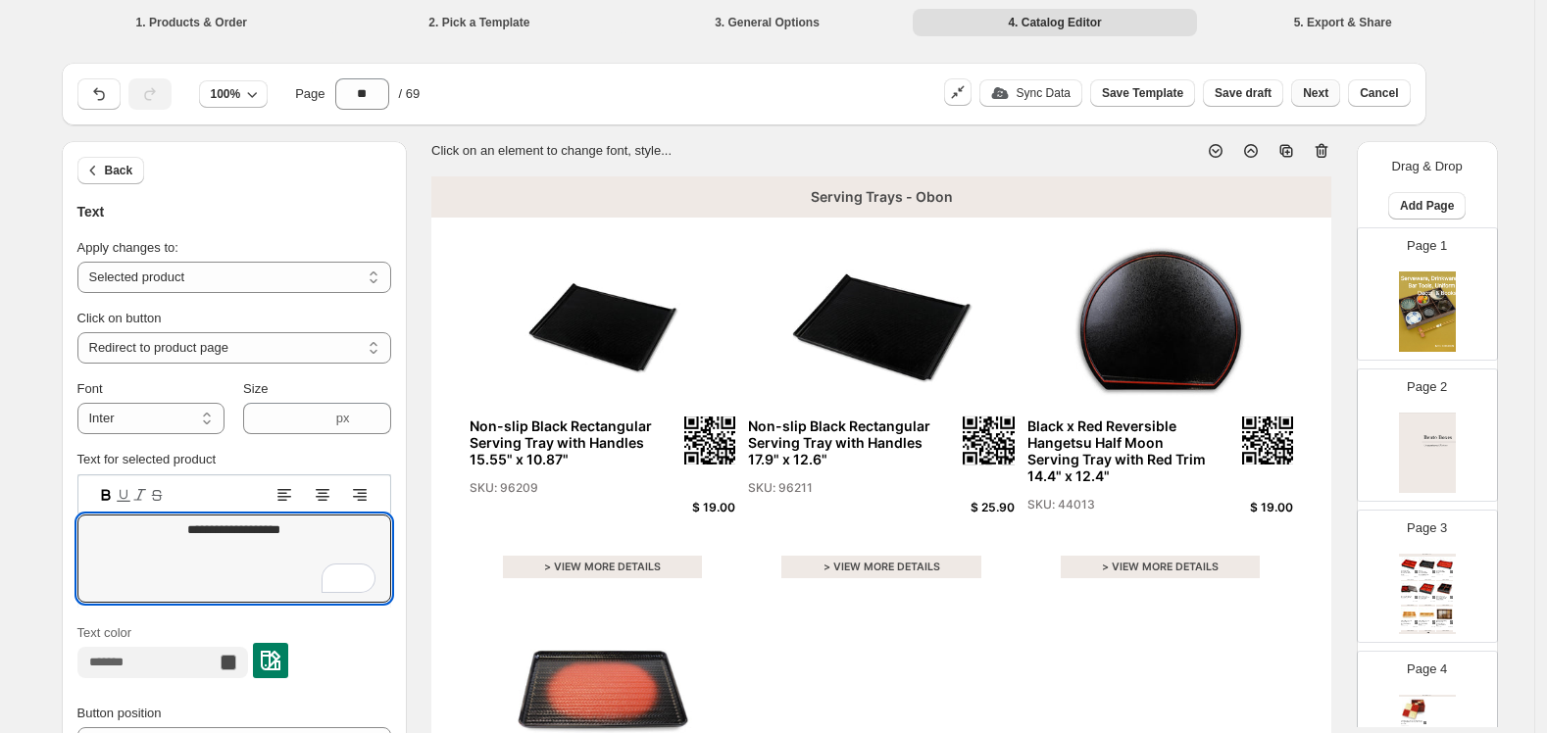
type textarea "**********"
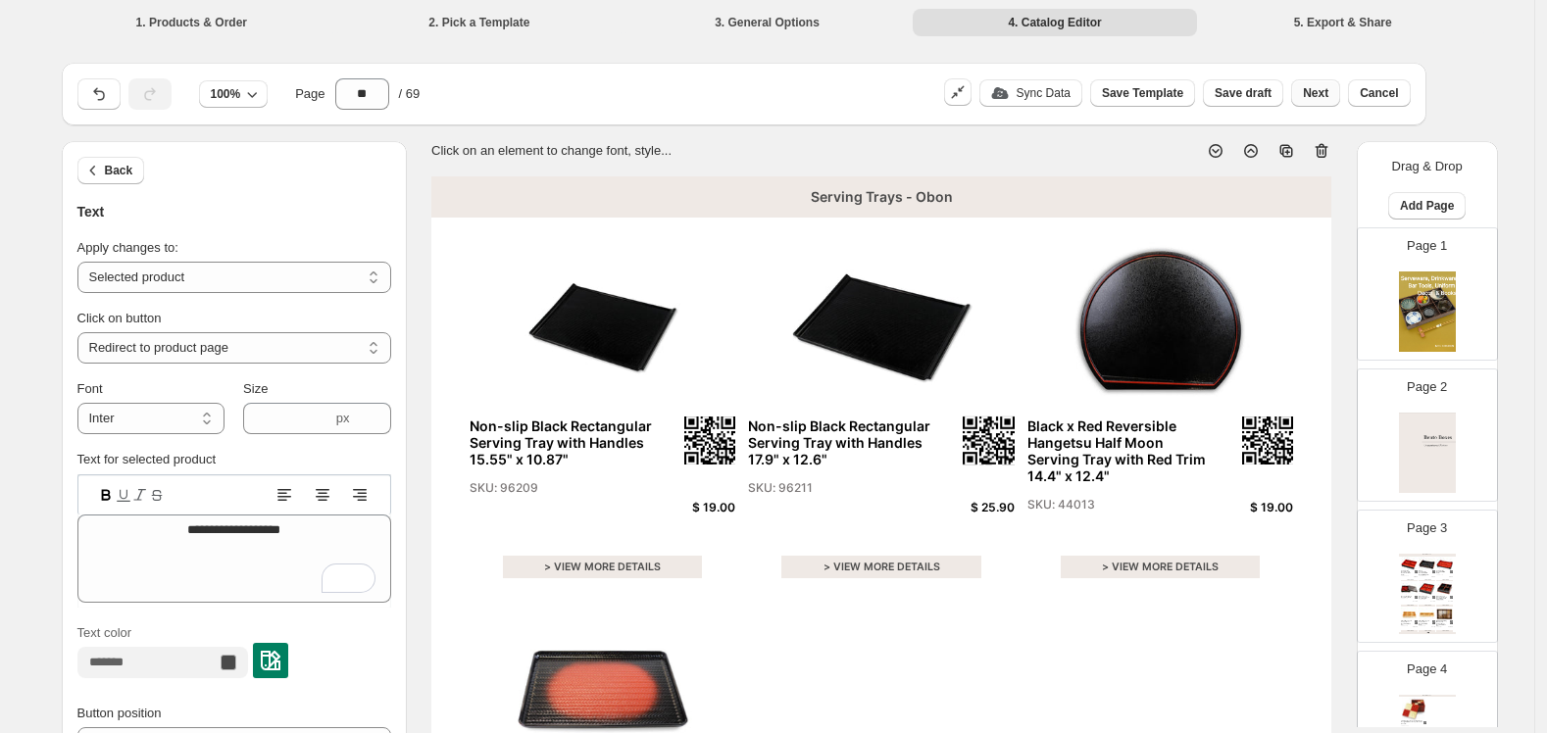
click at [1317, 97] on span "Next" at bounding box center [1315, 93] width 25 height 16
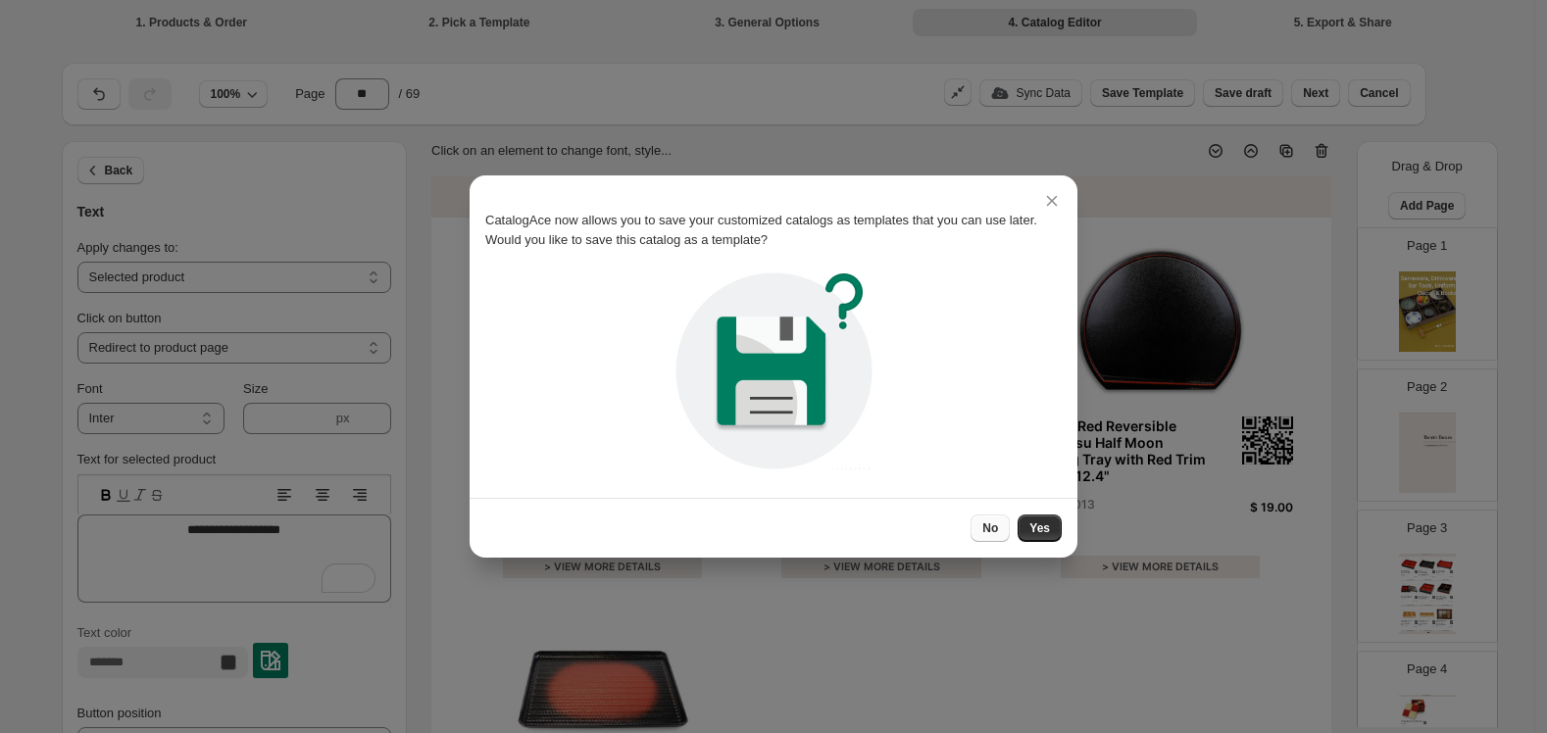
click at [994, 523] on span "No" at bounding box center [990, 529] width 16 height 16
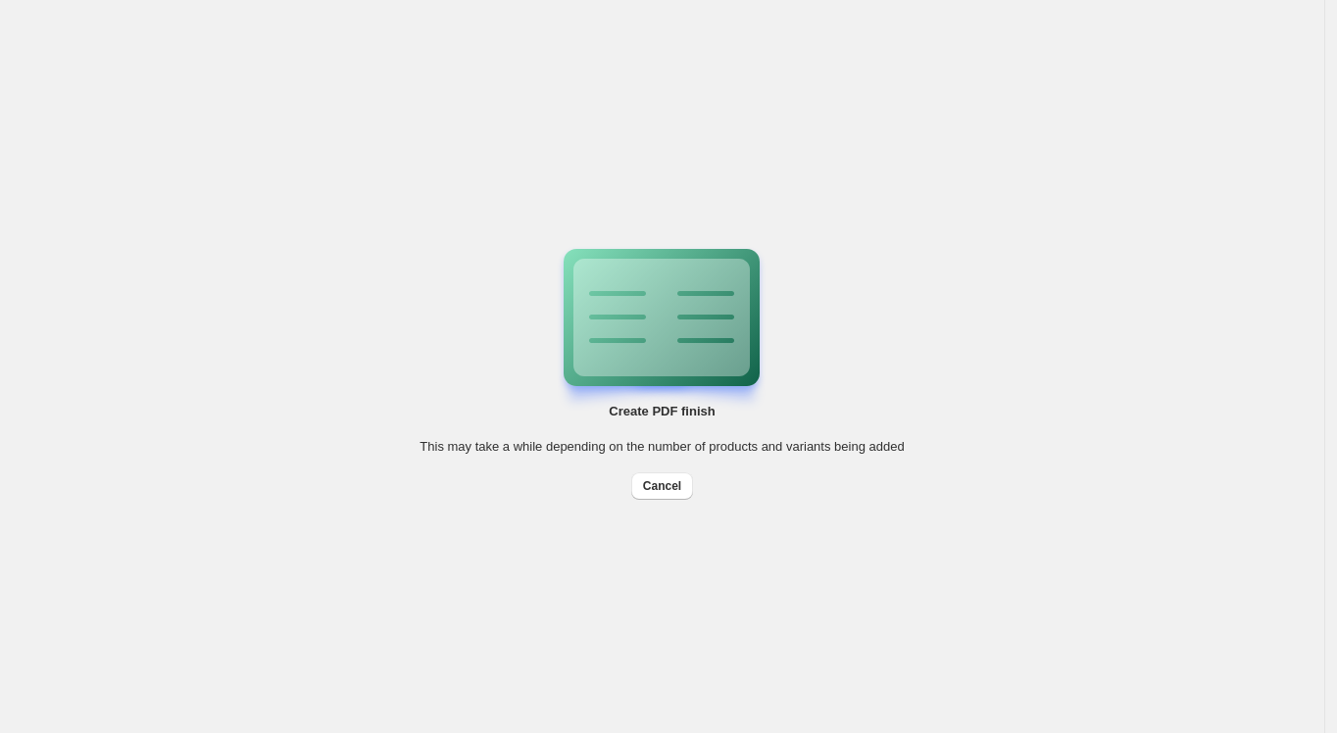
click at [1109, 9] on div "Create PDF finish This may take a while depending on the number of products and…" at bounding box center [662, 366] width 1324 height 733
click at [58, 602] on div "Create PDF finish This may take a while depending on the number of products and…" at bounding box center [662, 366] width 1324 height 733
